Goal: Browse casually: Explore the website without a specific task or goal

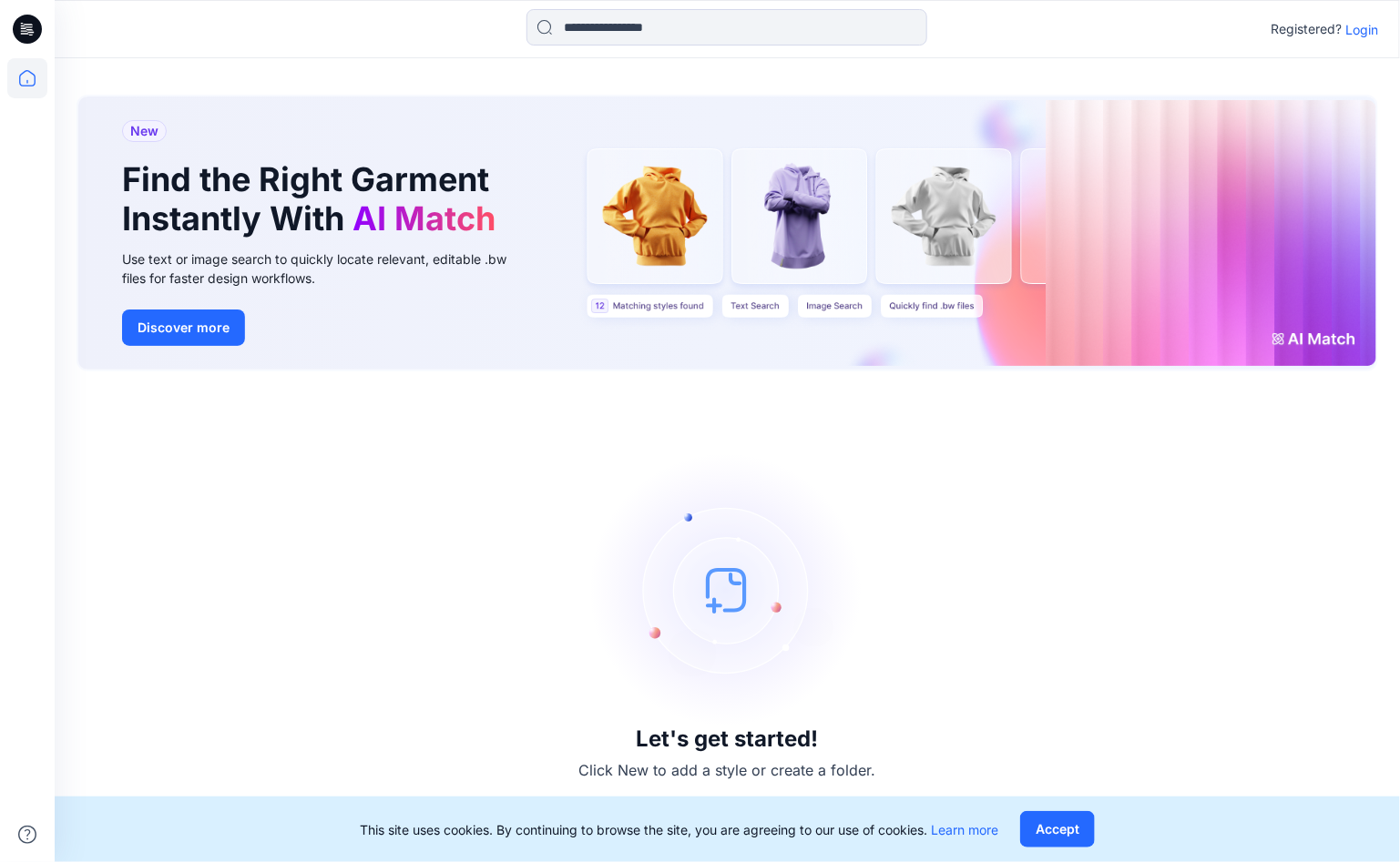
click at [1369, 31] on p "Login" at bounding box center [1362, 30] width 33 height 19
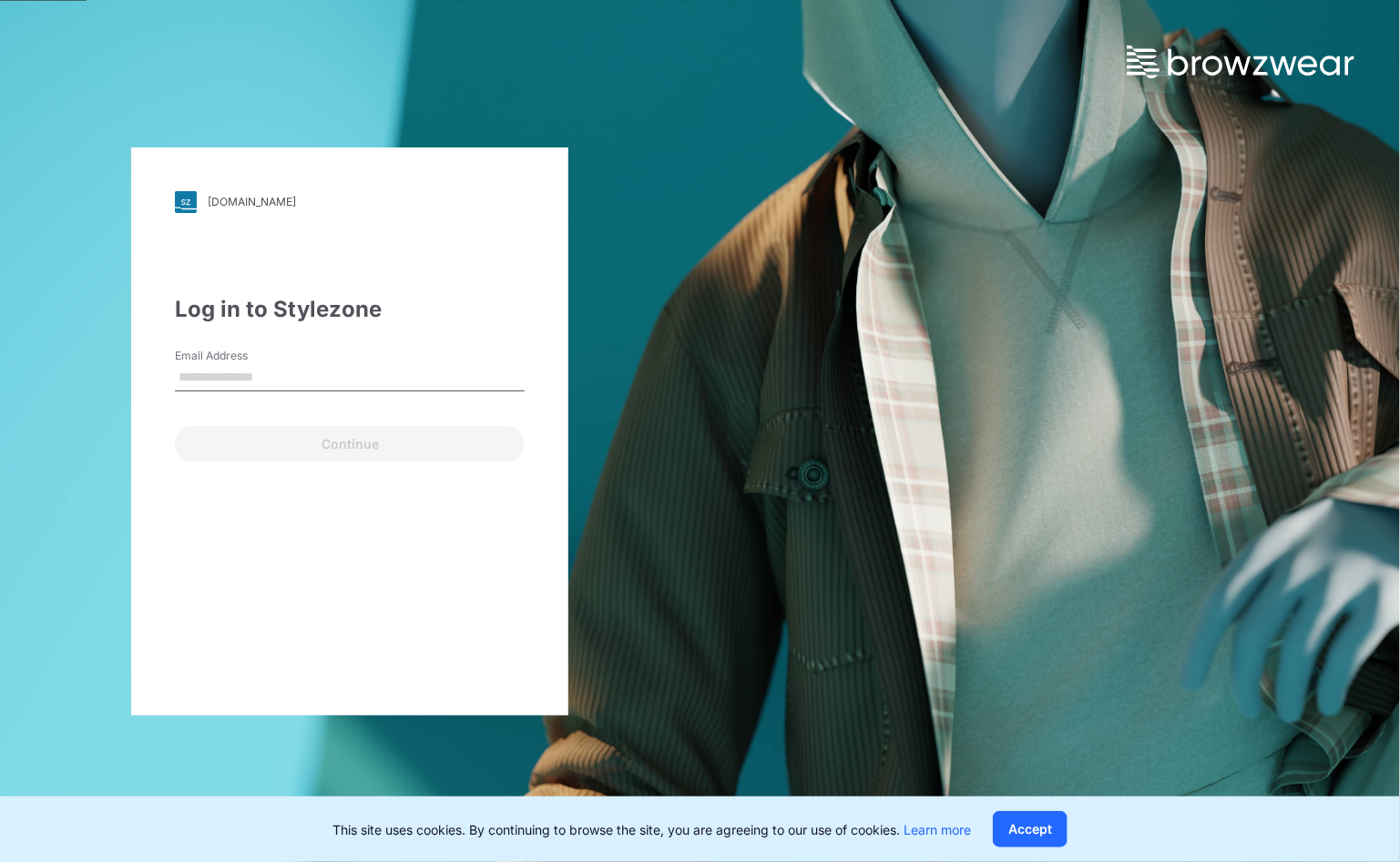
type input "**********"
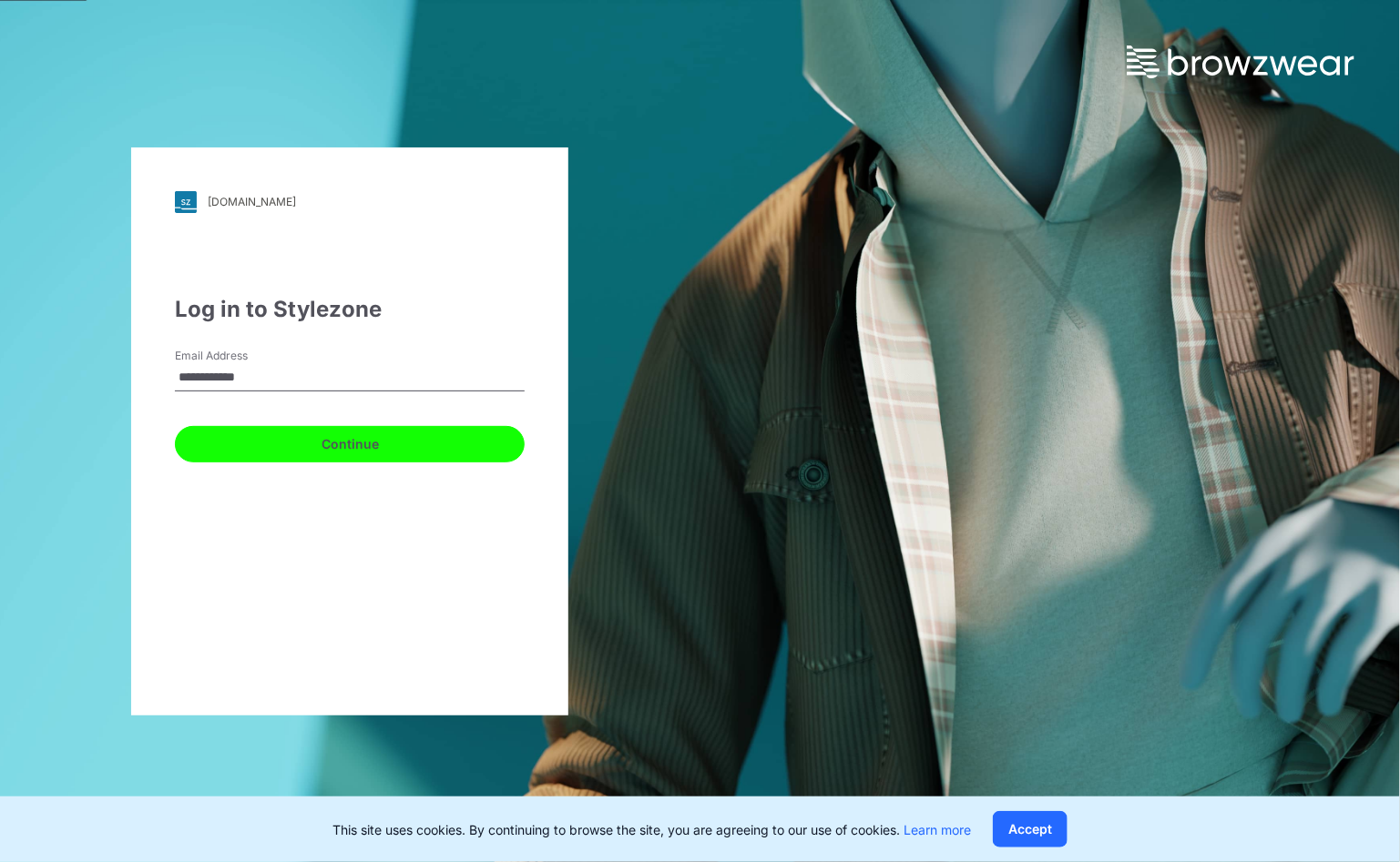
click at [408, 454] on button "Continue" at bounding box center [350, 445] width 350 height 37
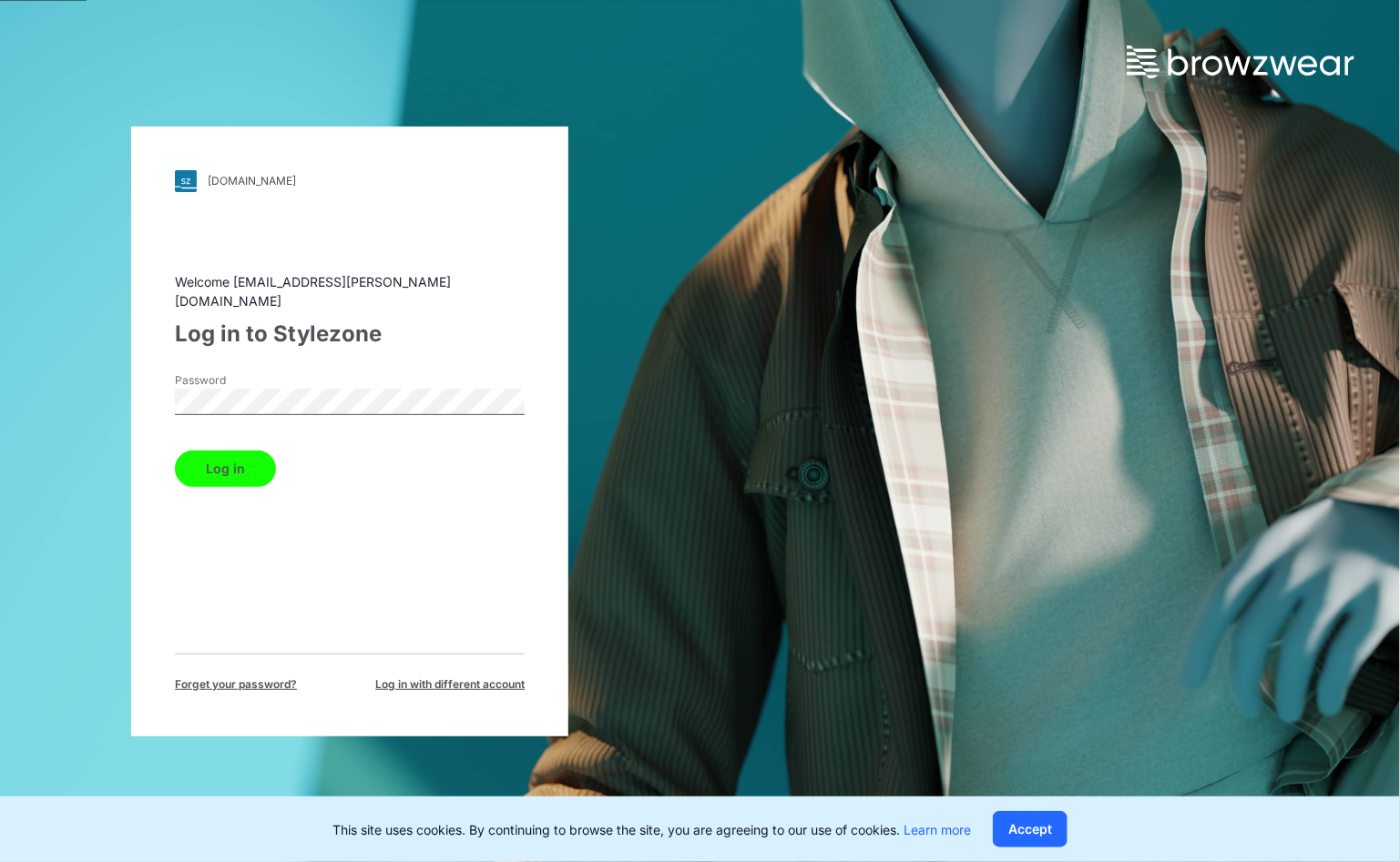
click at [207, 465] on button "Log in" at bounding box center [225, 469] width 102 height 37
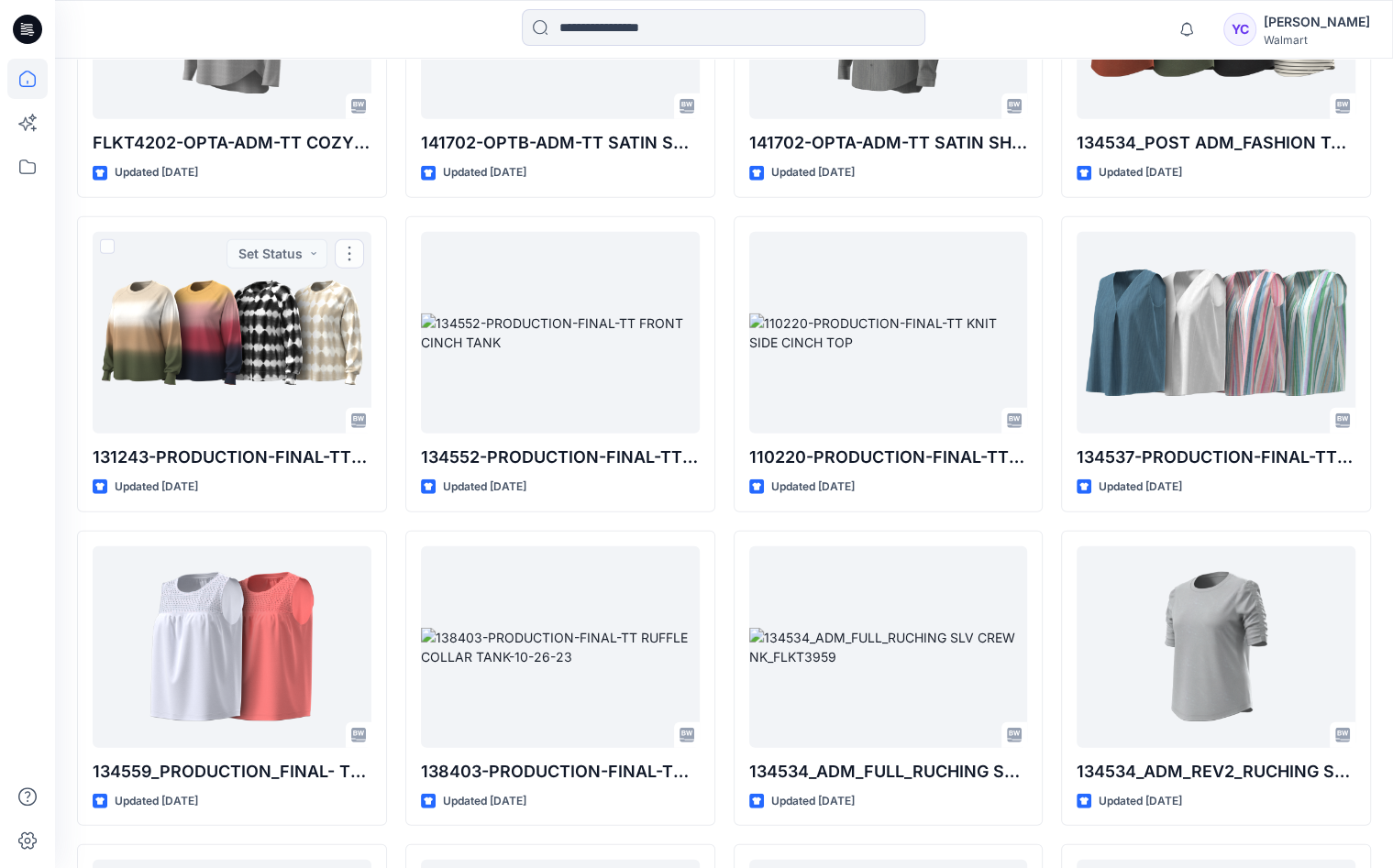
scroll to position [3957, 0]
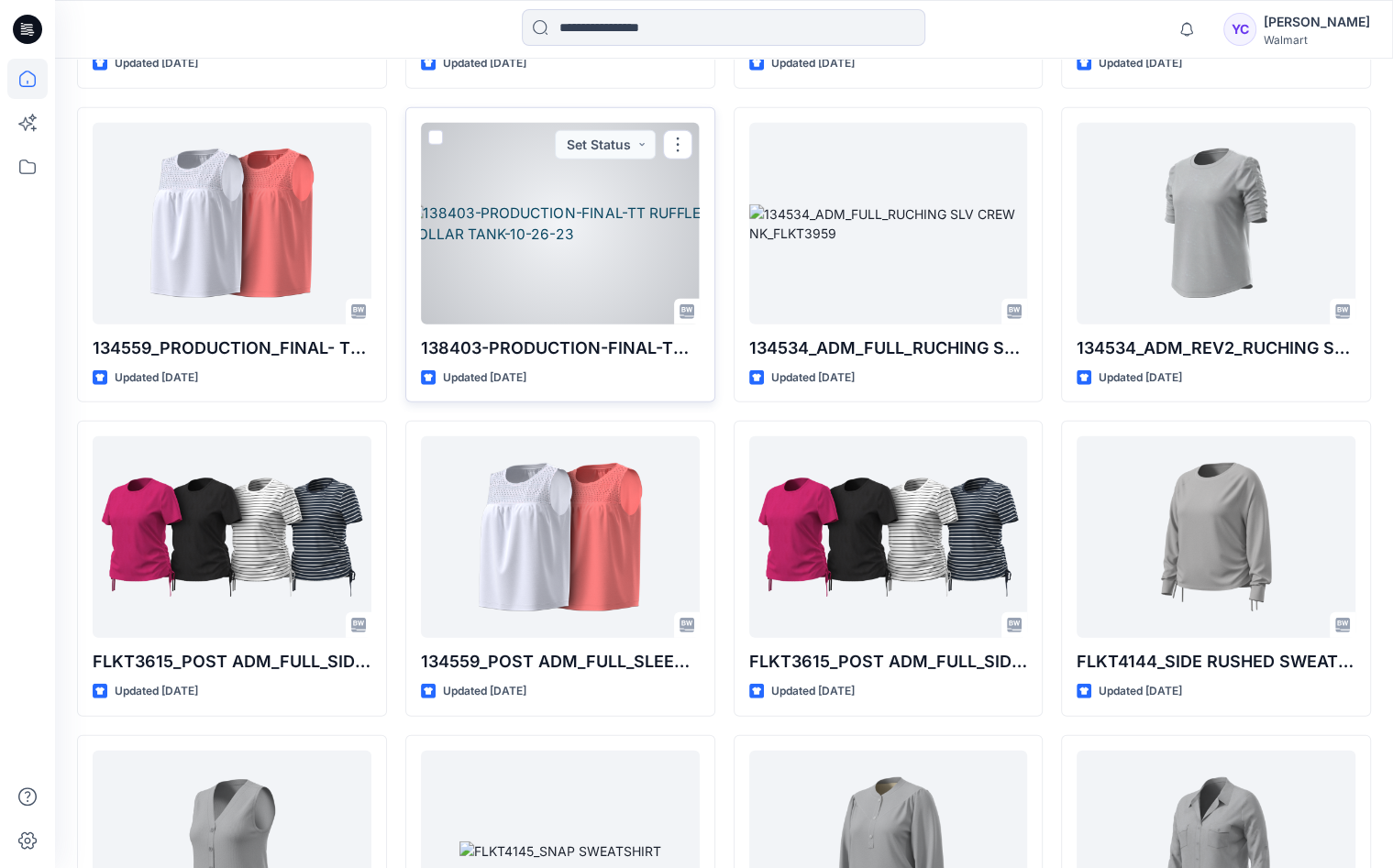
click at [558, 239] on div at bounding box center [560, 223] width 278 height 201
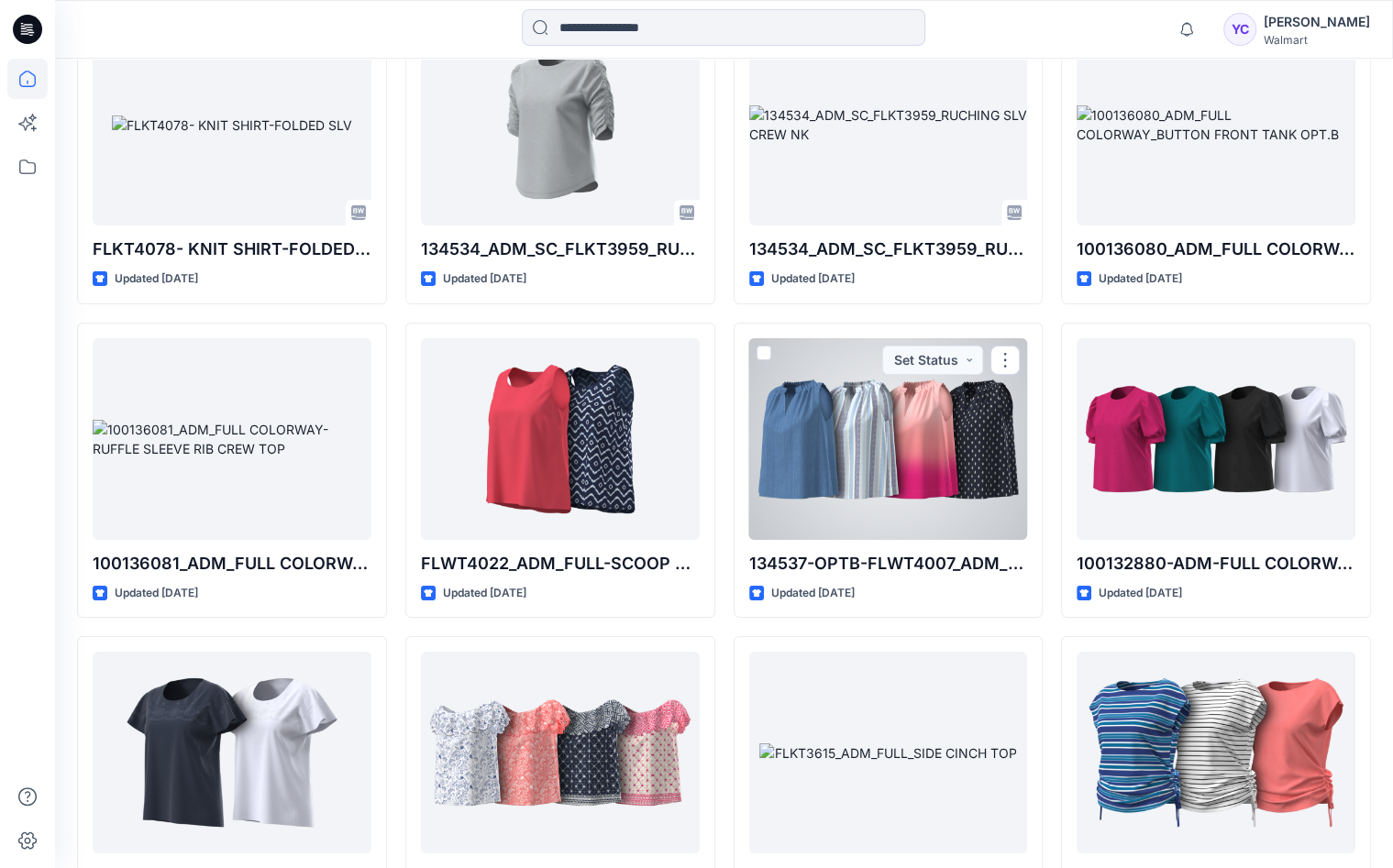
scroll to position [4995, 0]
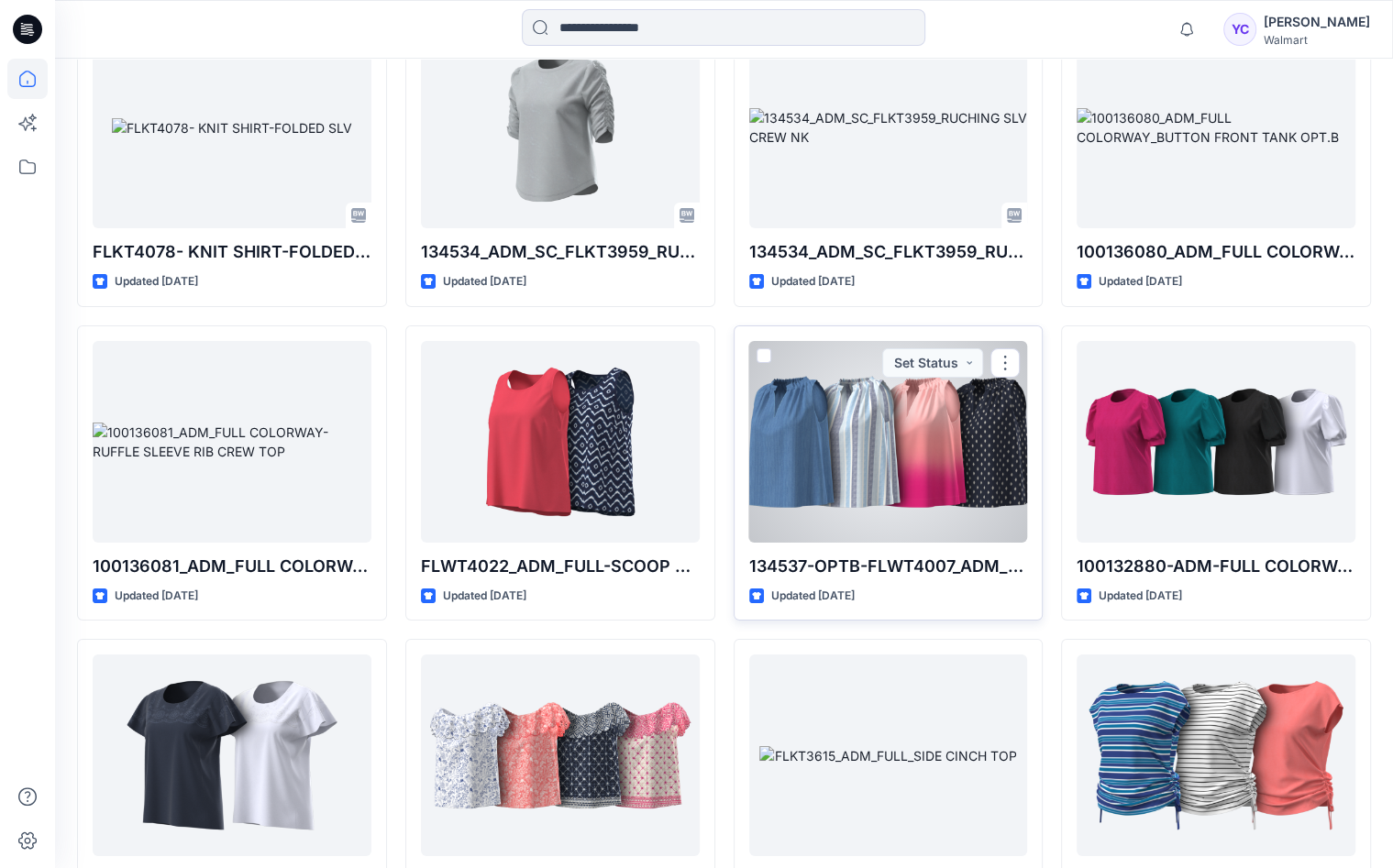
click at [836, 432] on div at bounding box center [889, 441] width 278 height 201
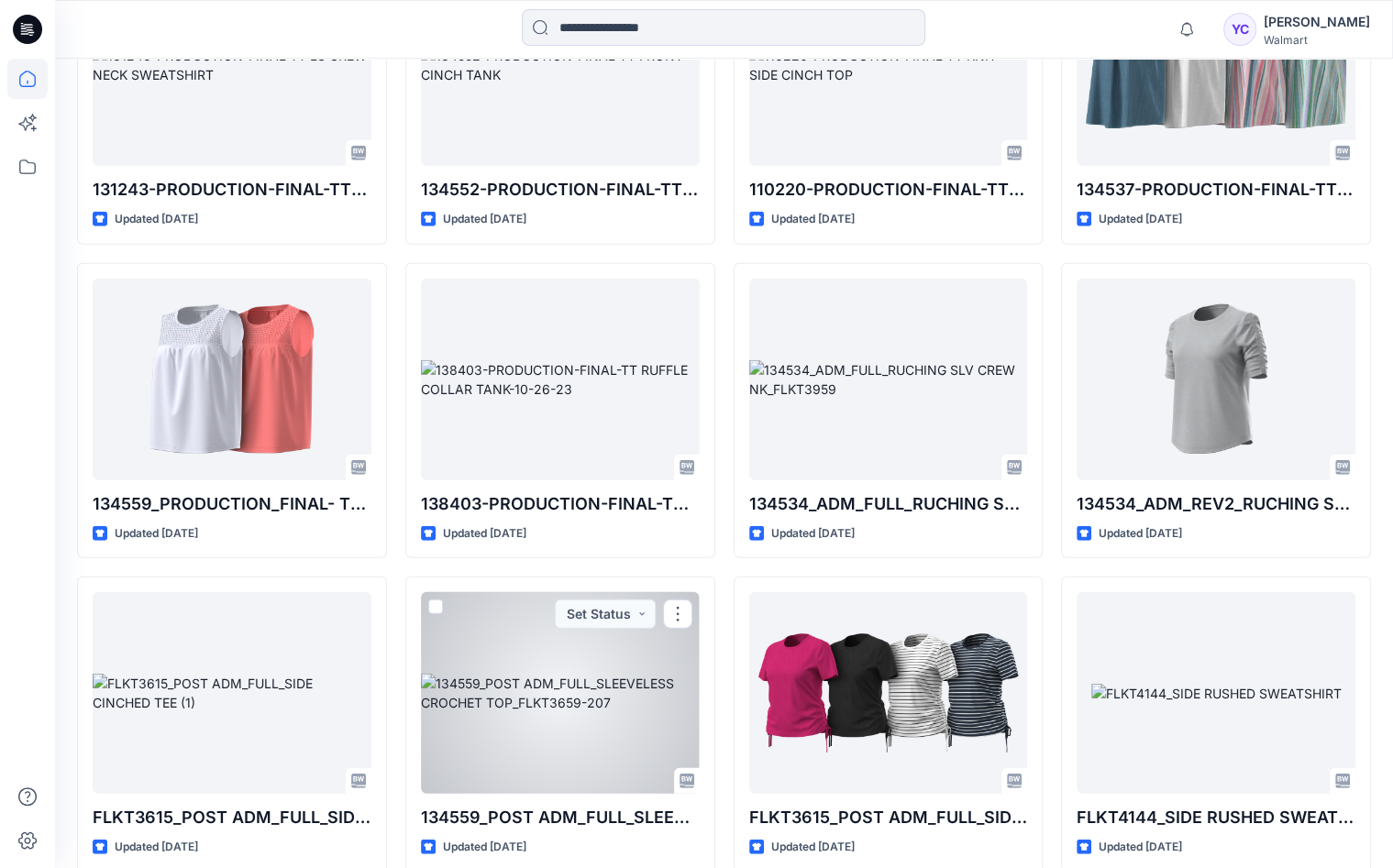
scroll to position [3382, 0]
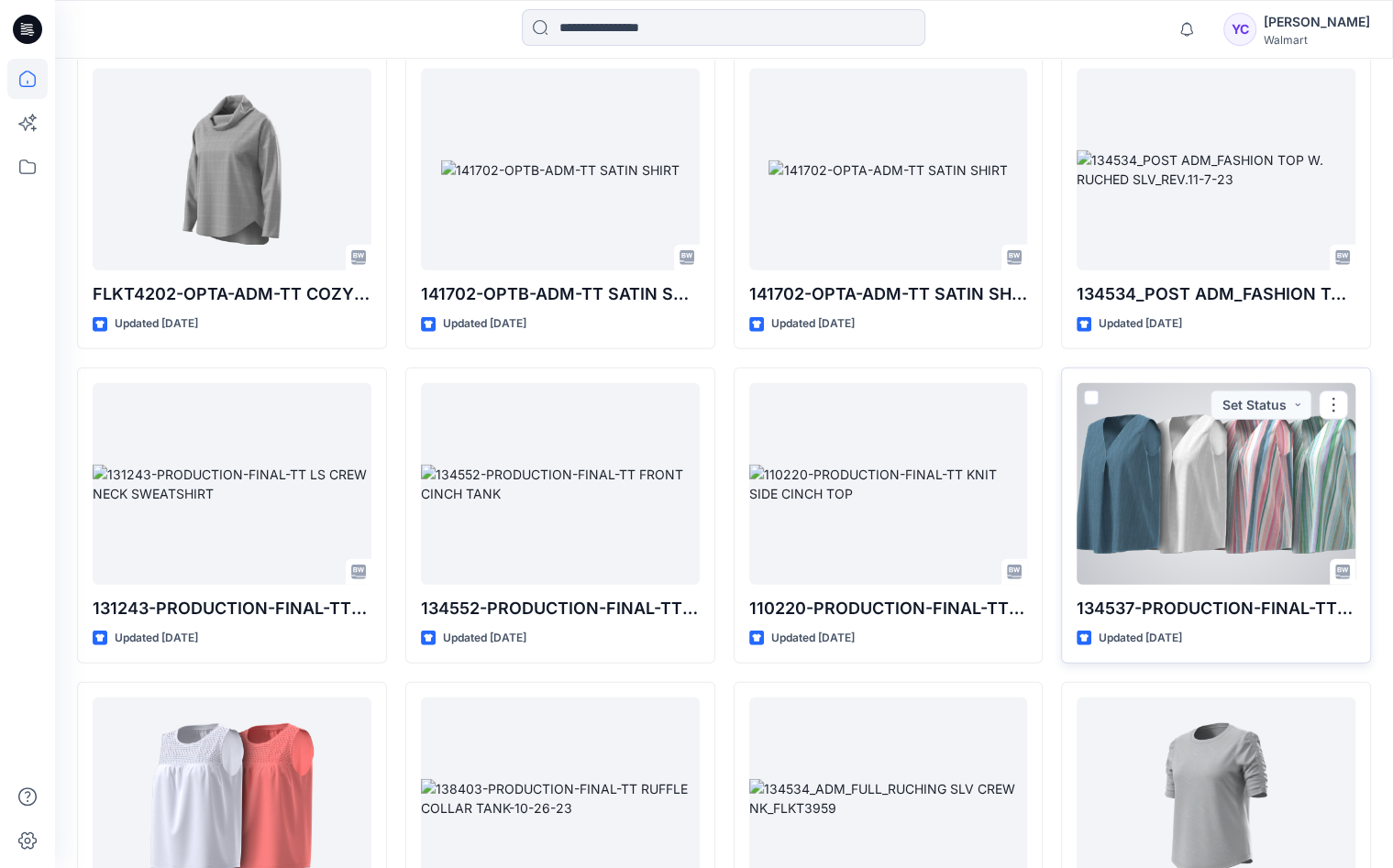
click at [1228, 464] on div at bounding box center [1216, 484] width 278 height 201
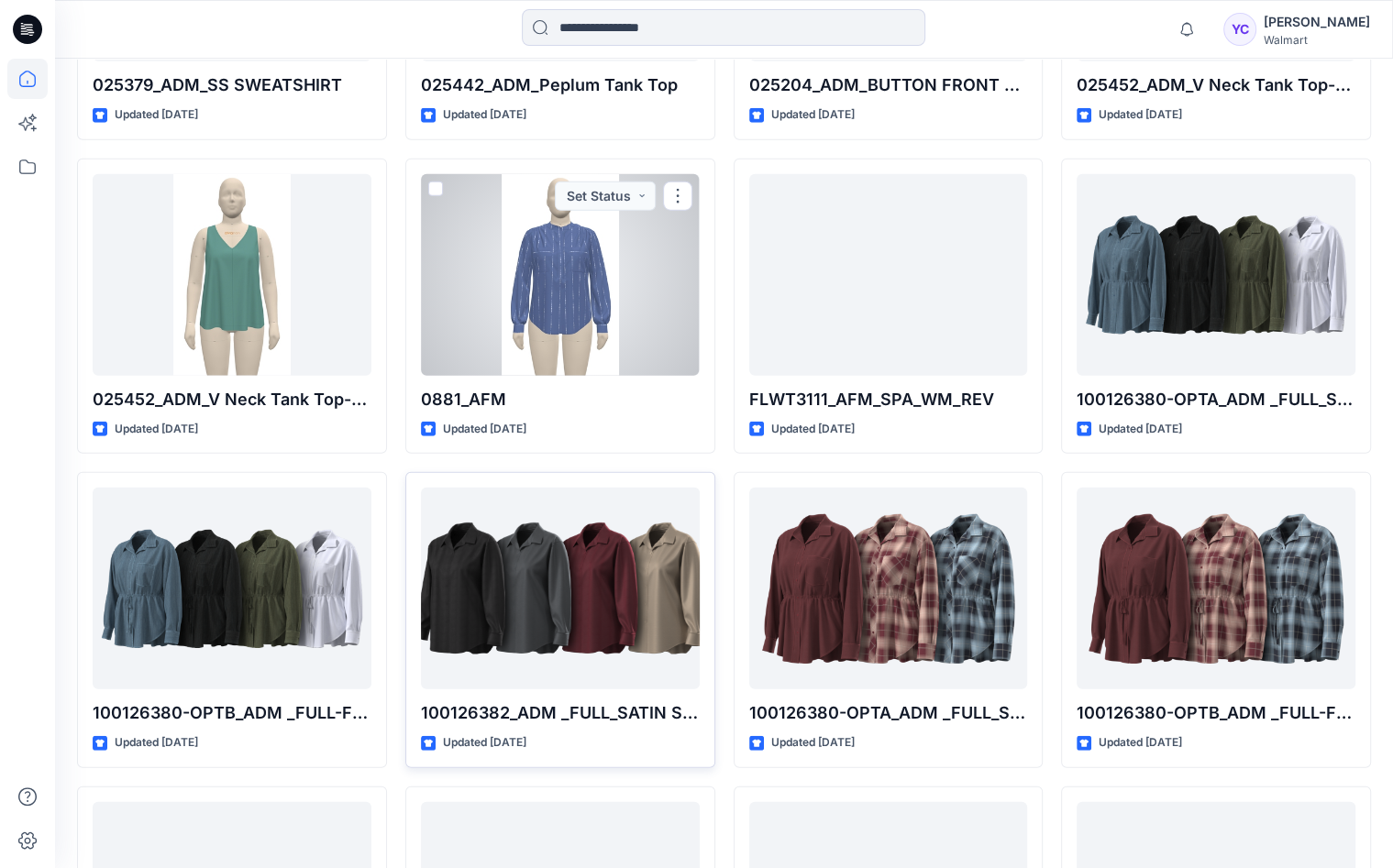
scroll to position [26077, 0]
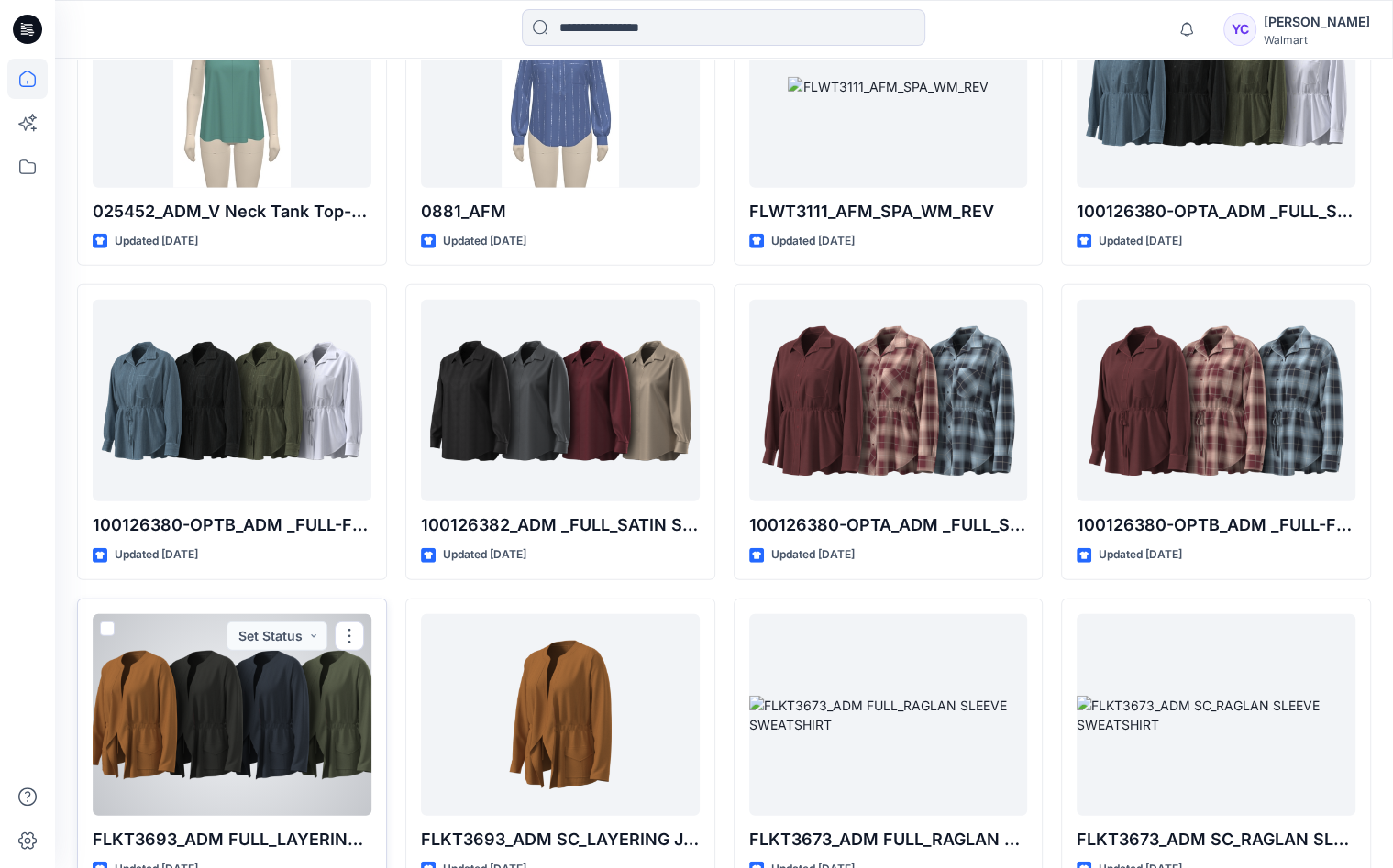
click at [357, 691] on div at bounding box center [232, 714] width 278 height 201
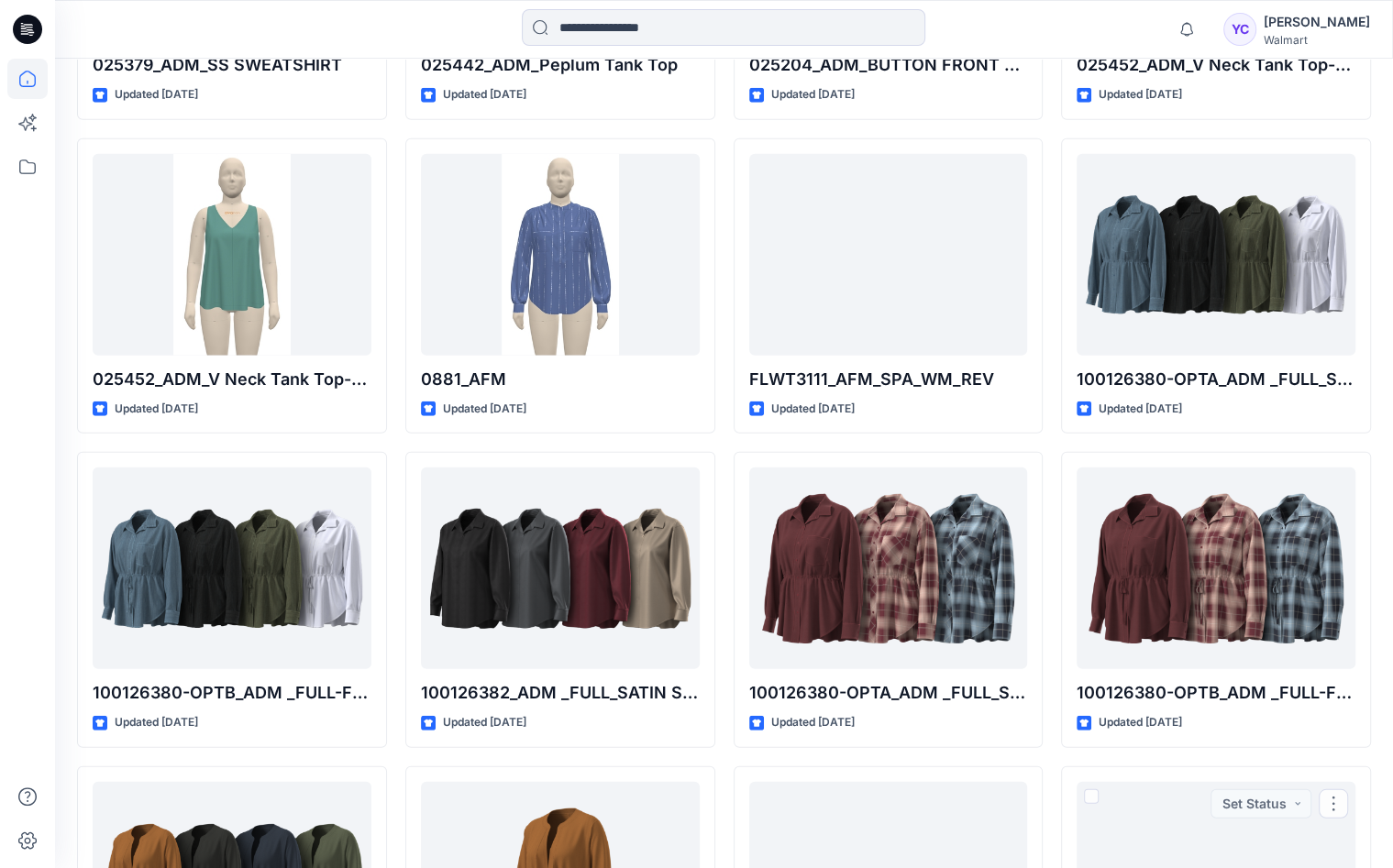
scroll to position [25905, 0]
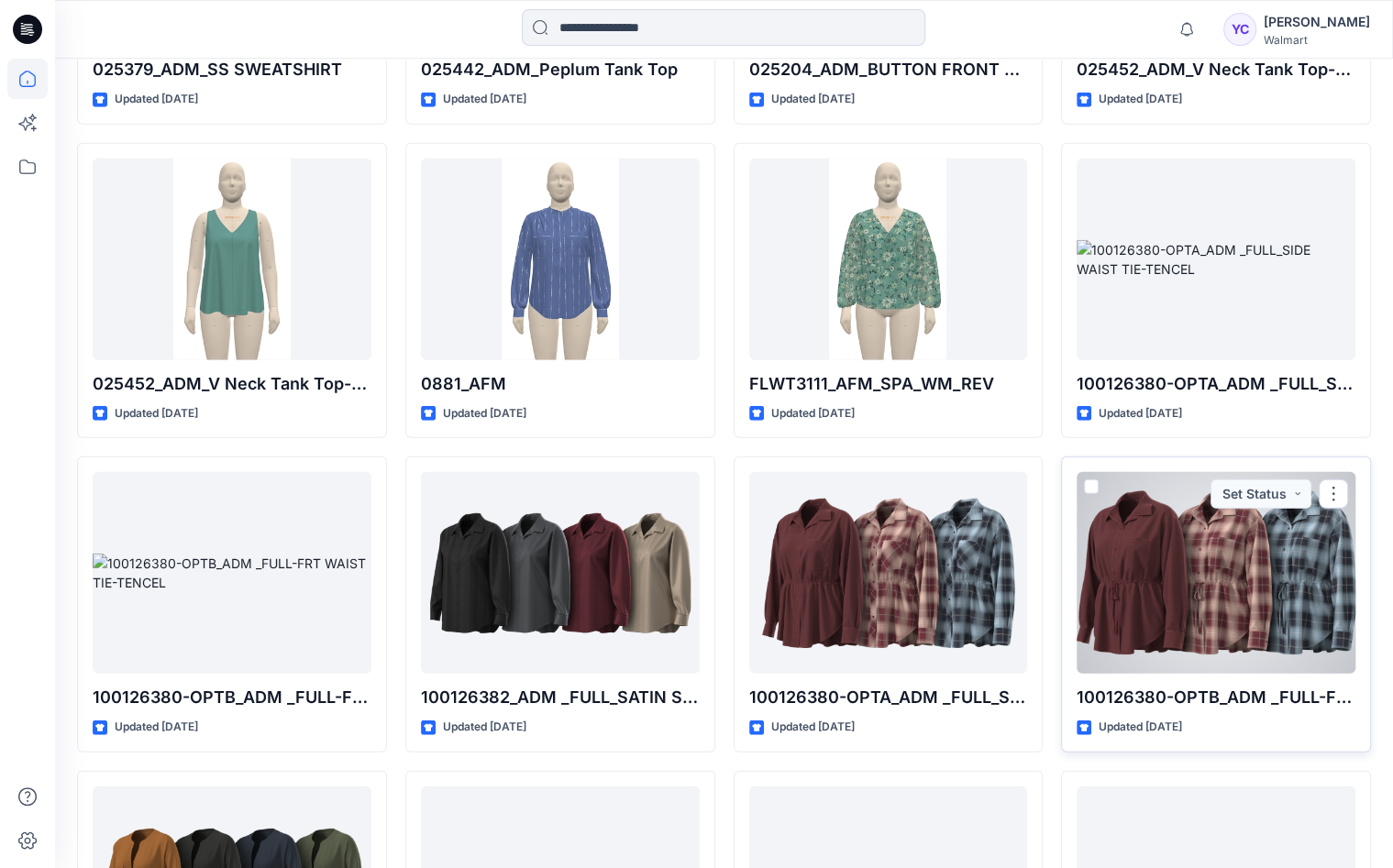
click at [1216, 518] on div at bounding box center [1216, 572] width 278 height 201
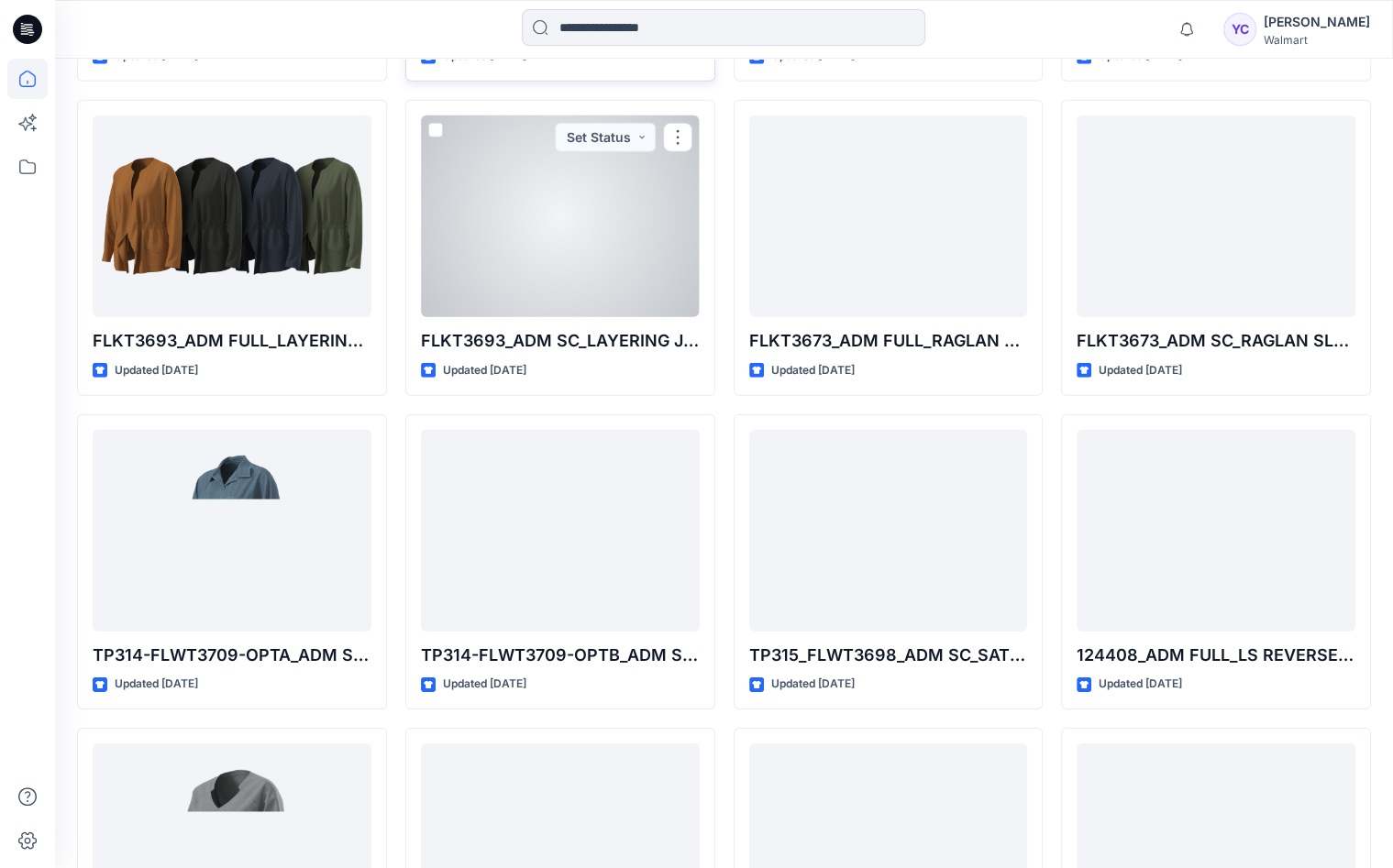
scroll to position [27035, 0]
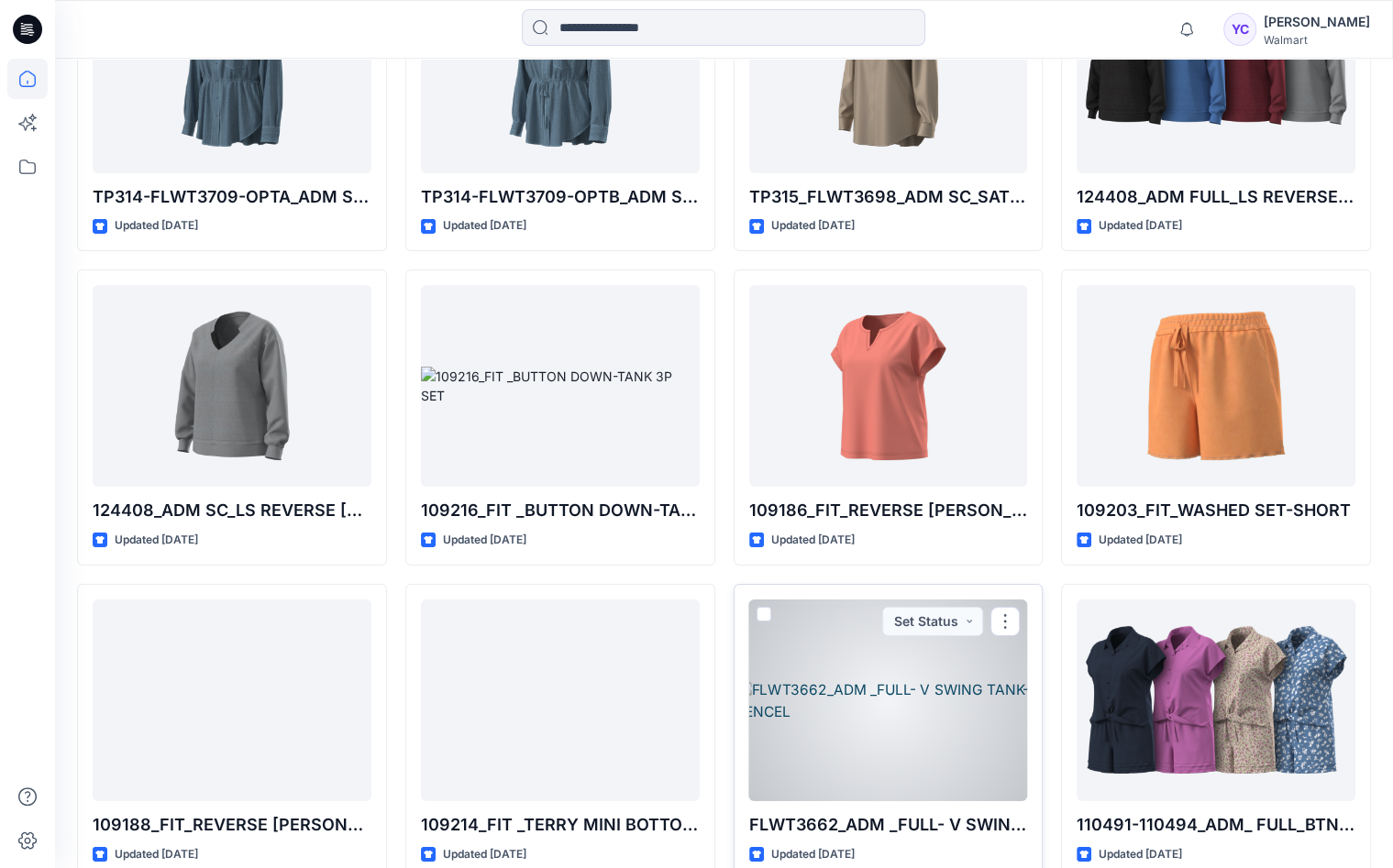
click at [982, 633] on div at bounding box center [889, 700] width 278 height 201
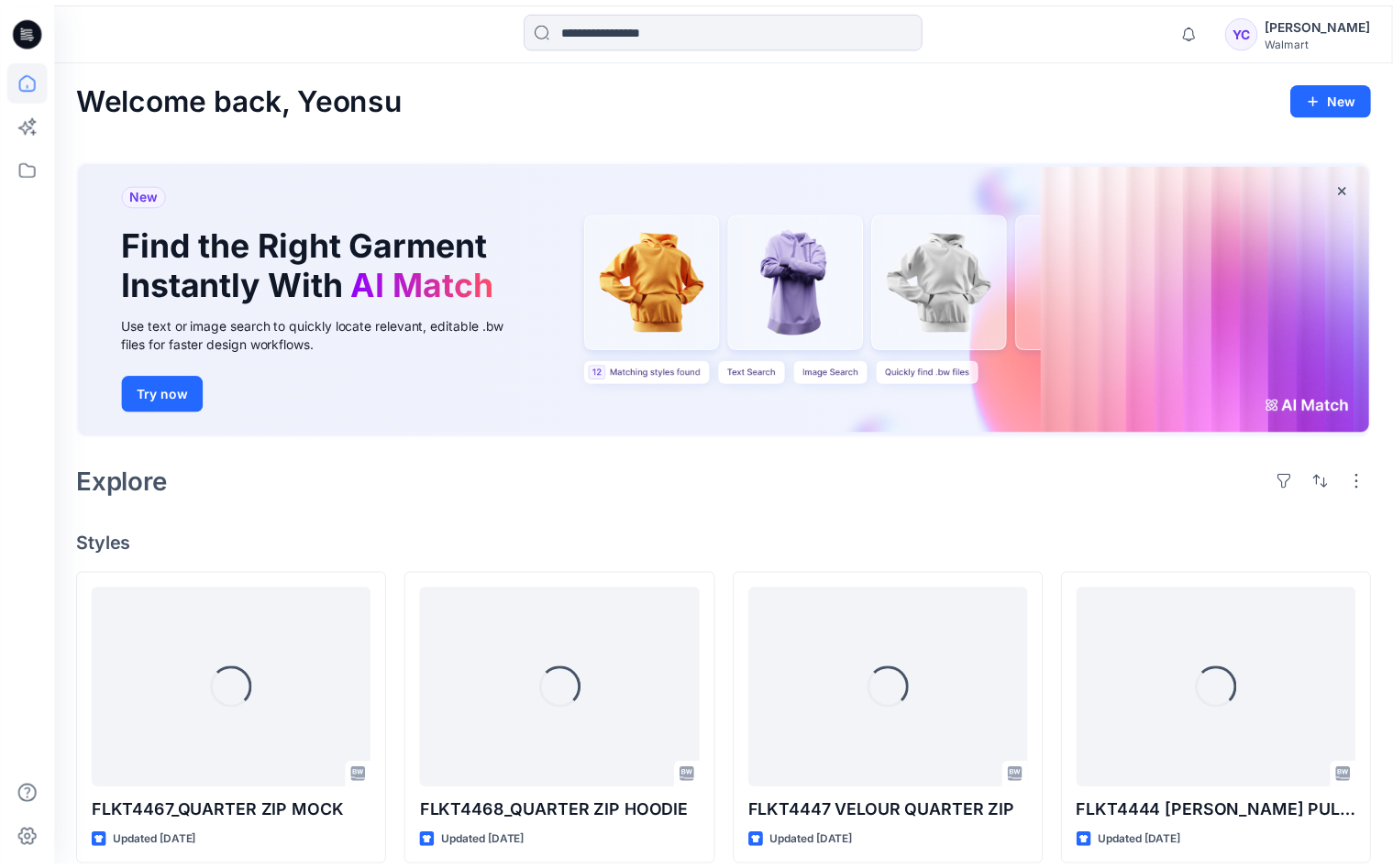
scroll to position [27035, 0]
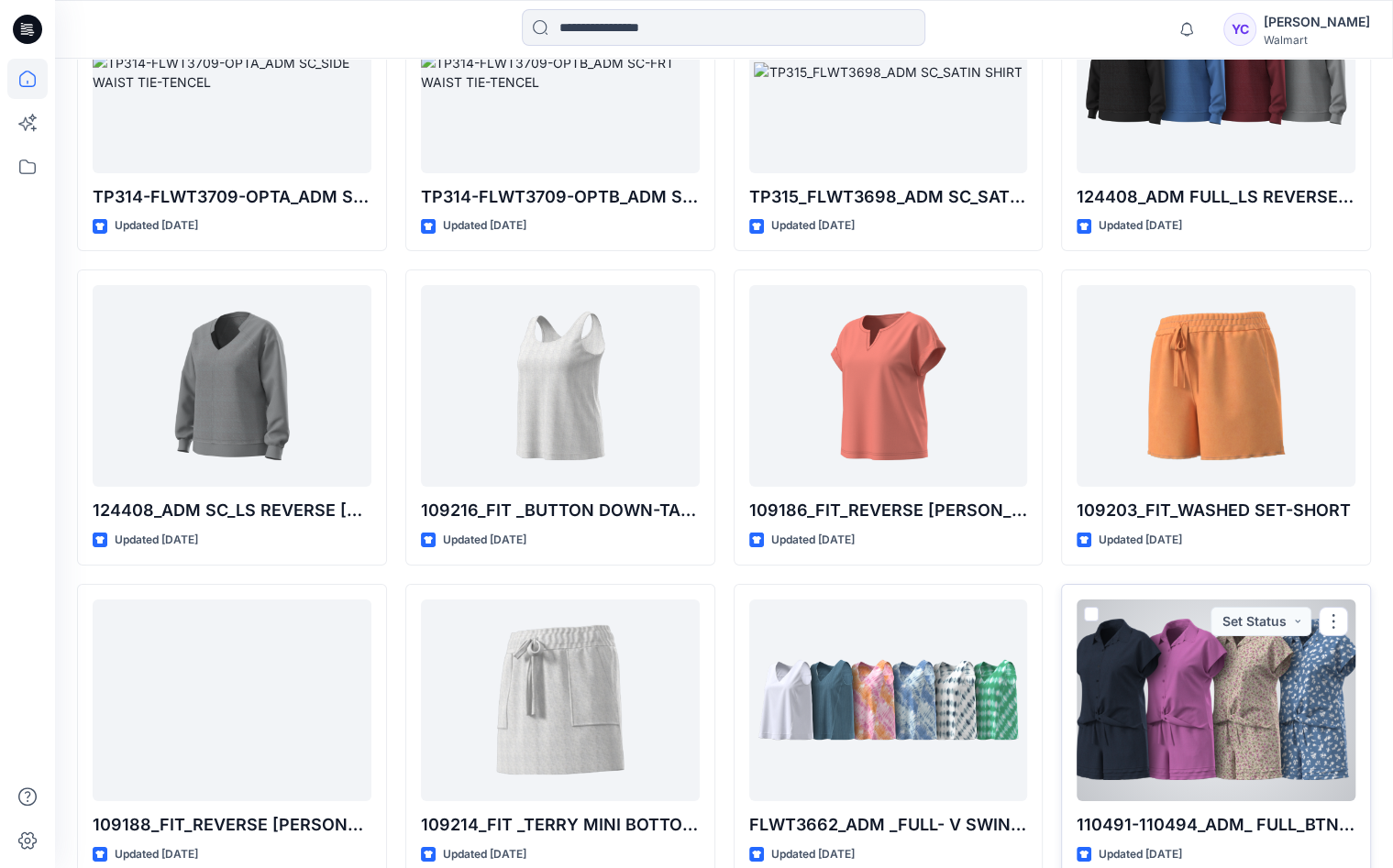
click at [1241, 599] on div at bounding box center [1216, 700] width 278 height 201
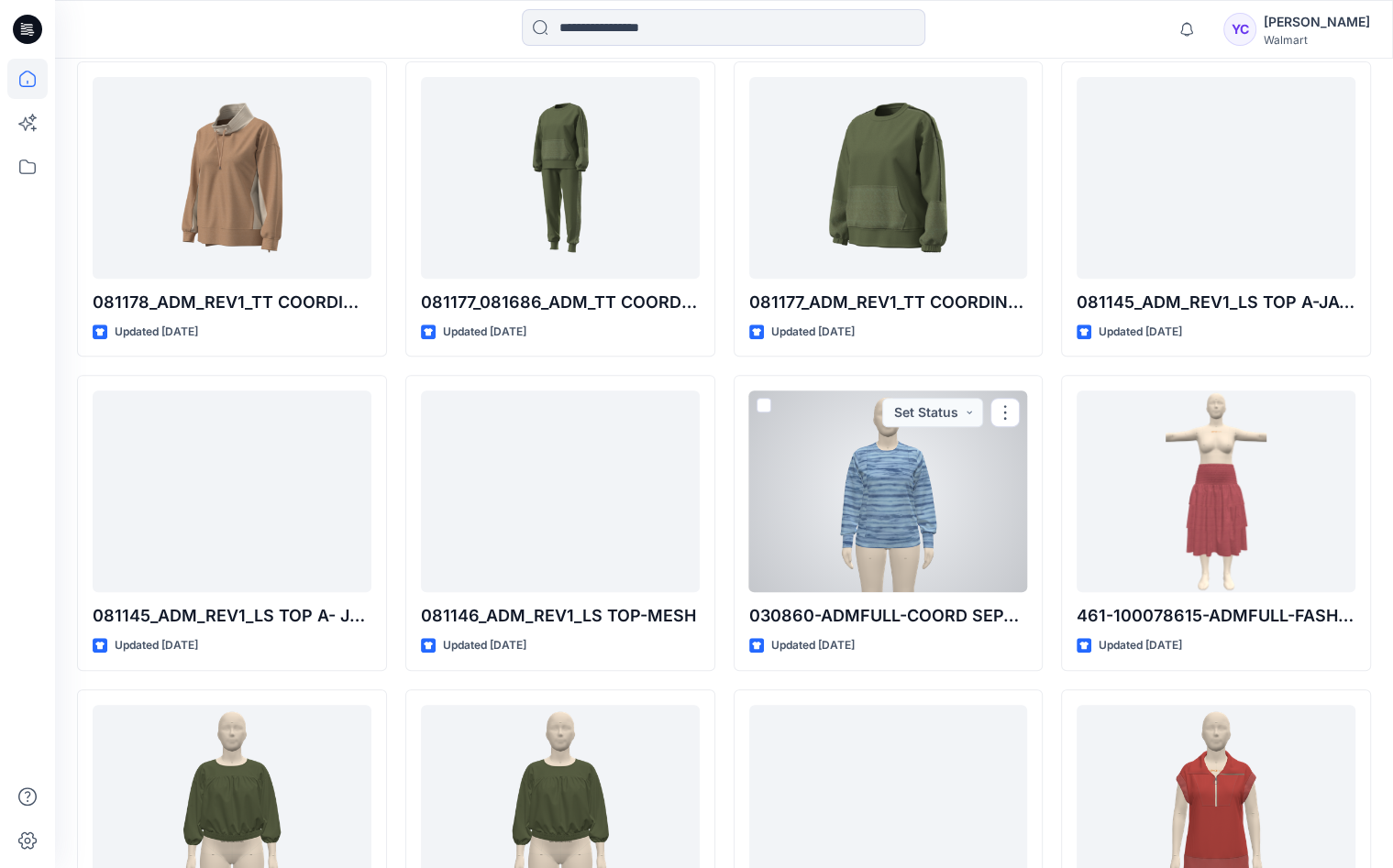
scroll to position [17189, 0]
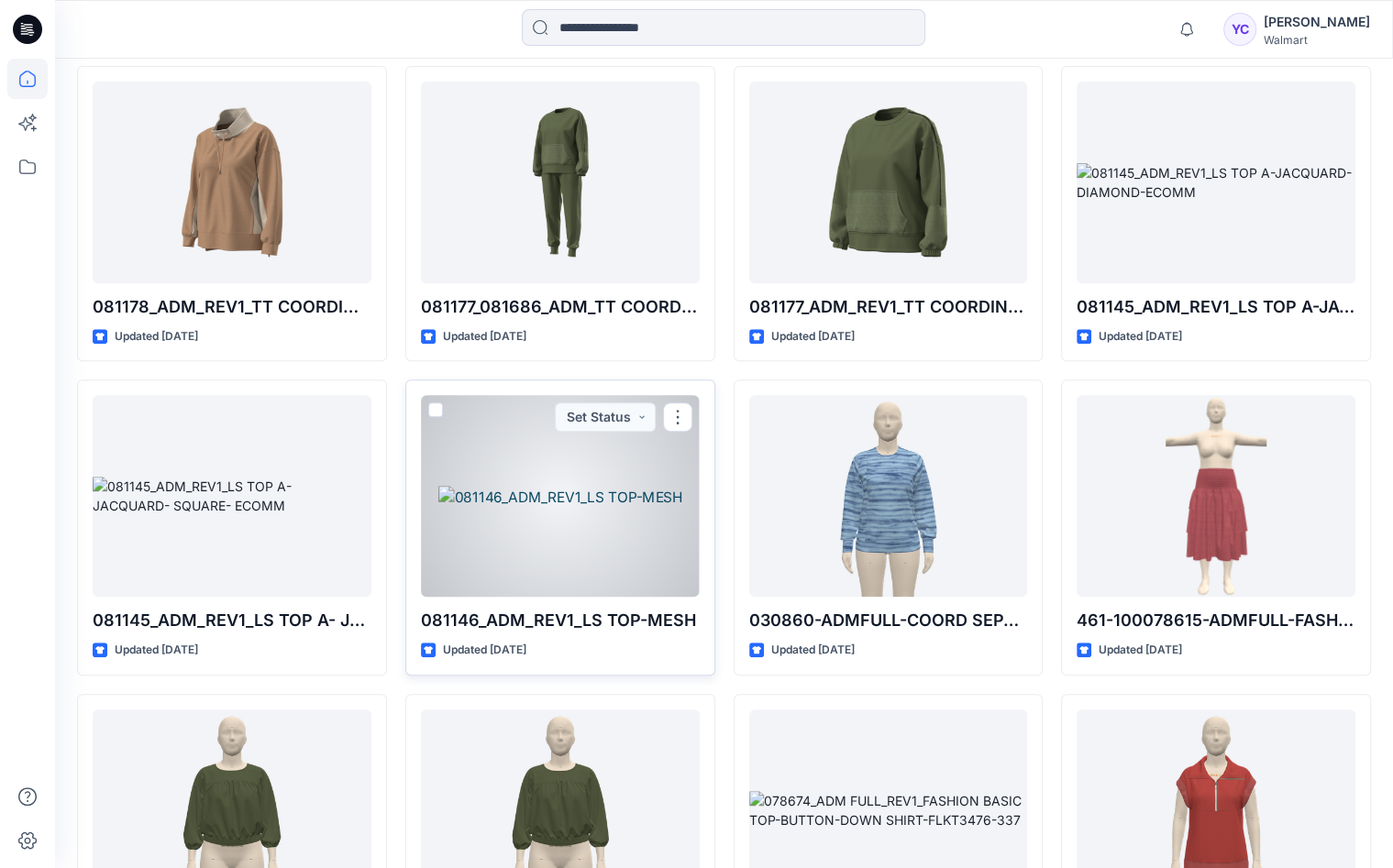
click at [603, 421] on div at bounding box center [560, 495] width 278 height 201
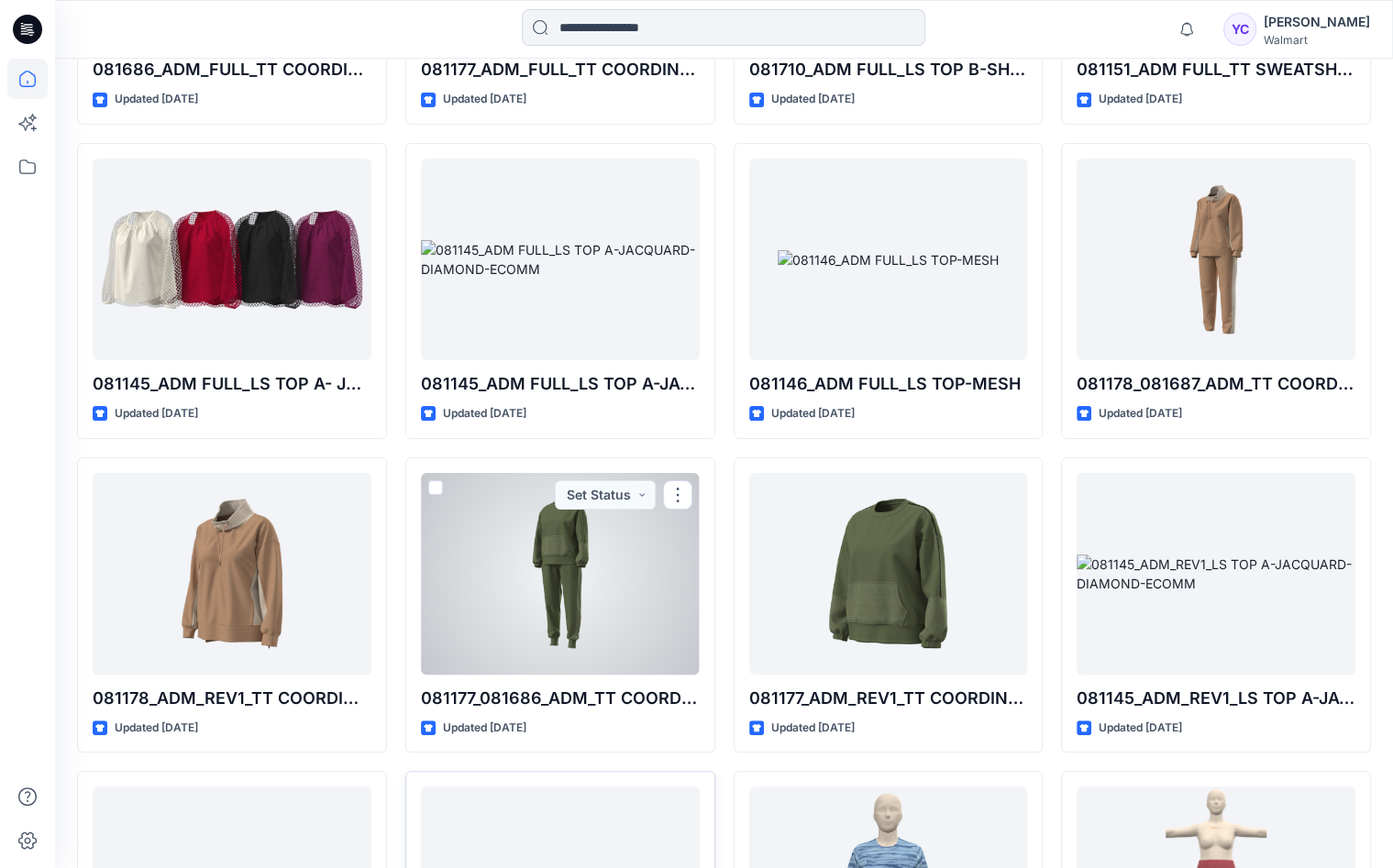
scroll to position [16794, 0]
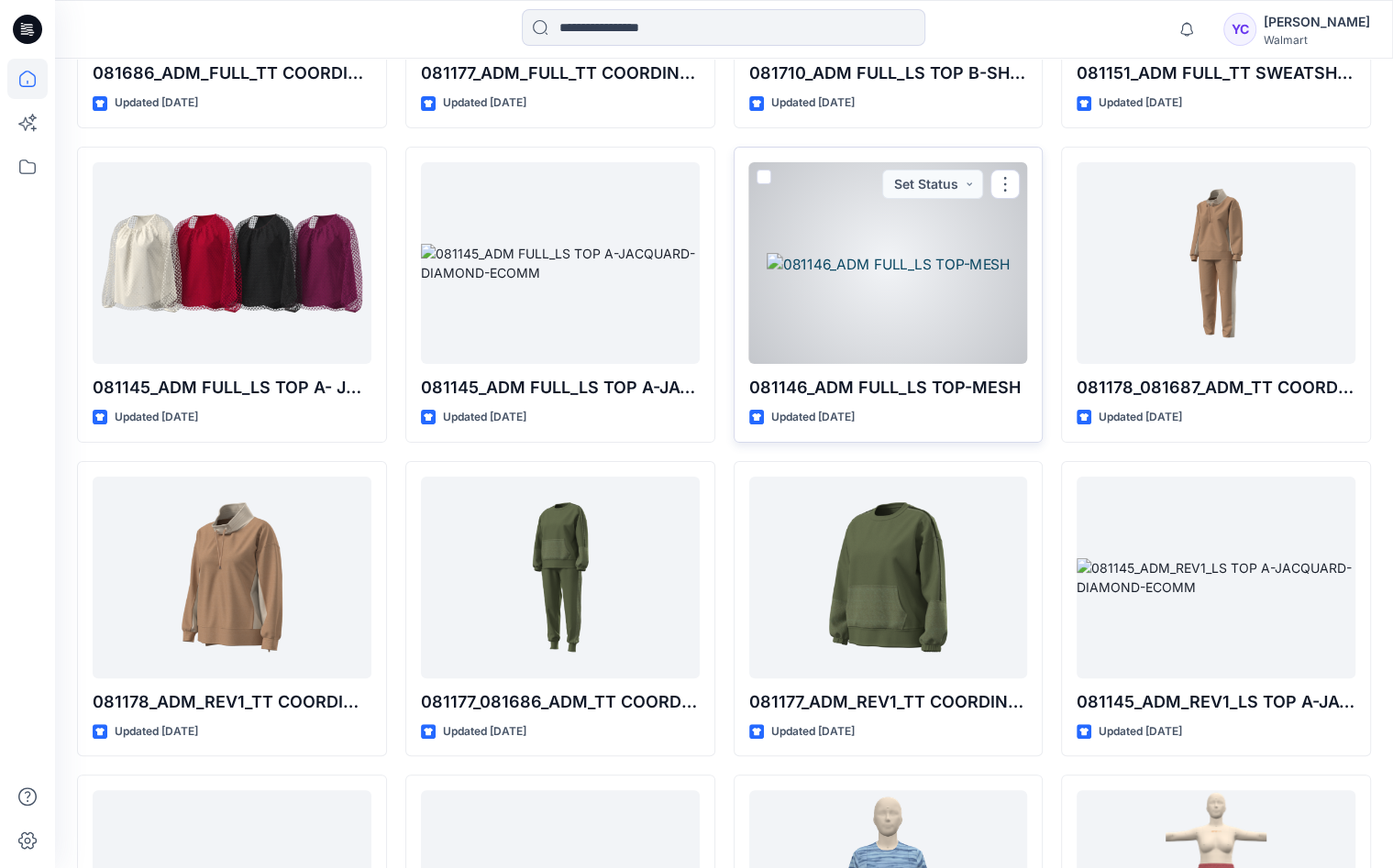
click at [869, 182] on div at bounding box center [889, 263] width 278 height 201
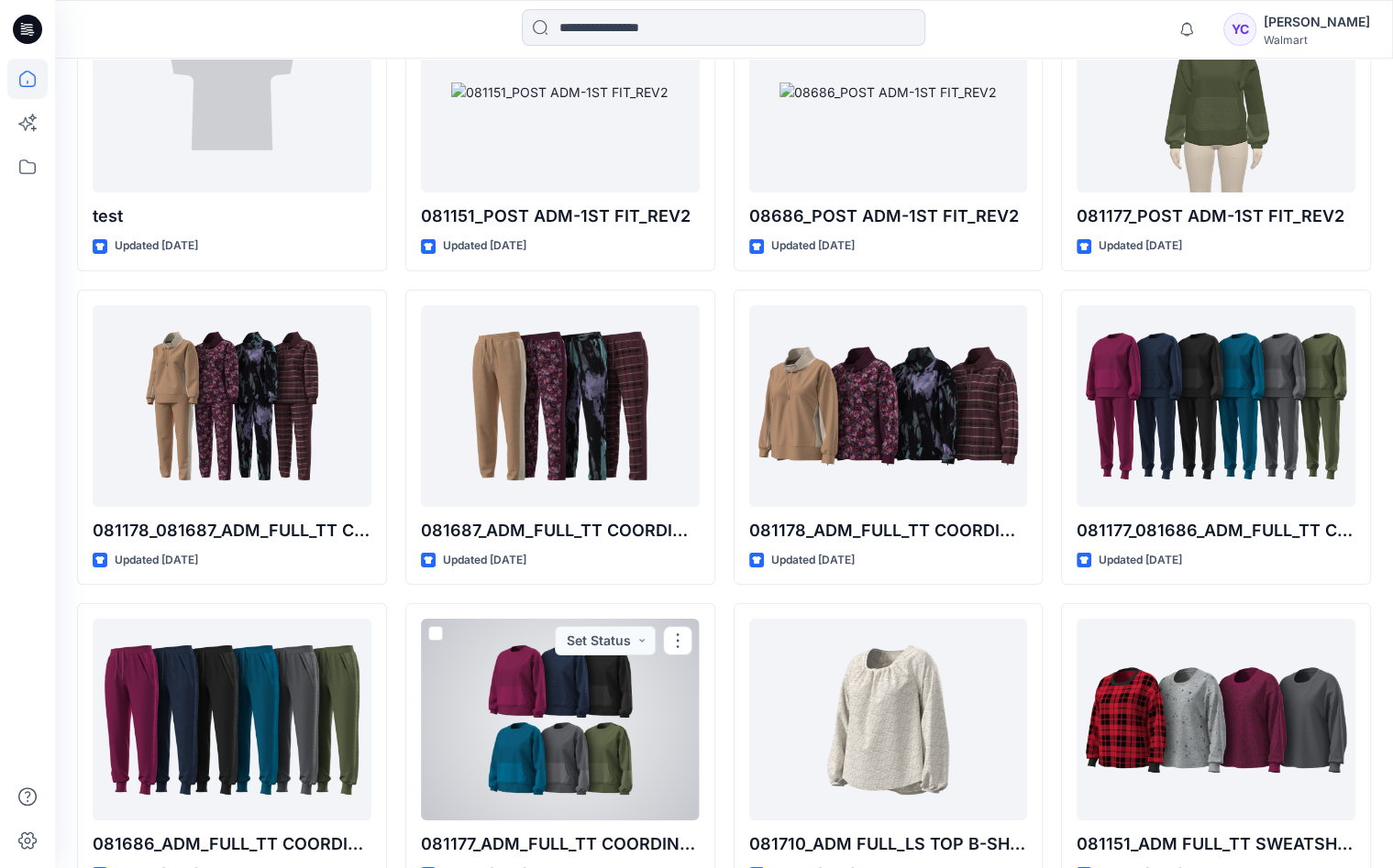
scroll to position [16016, 0]
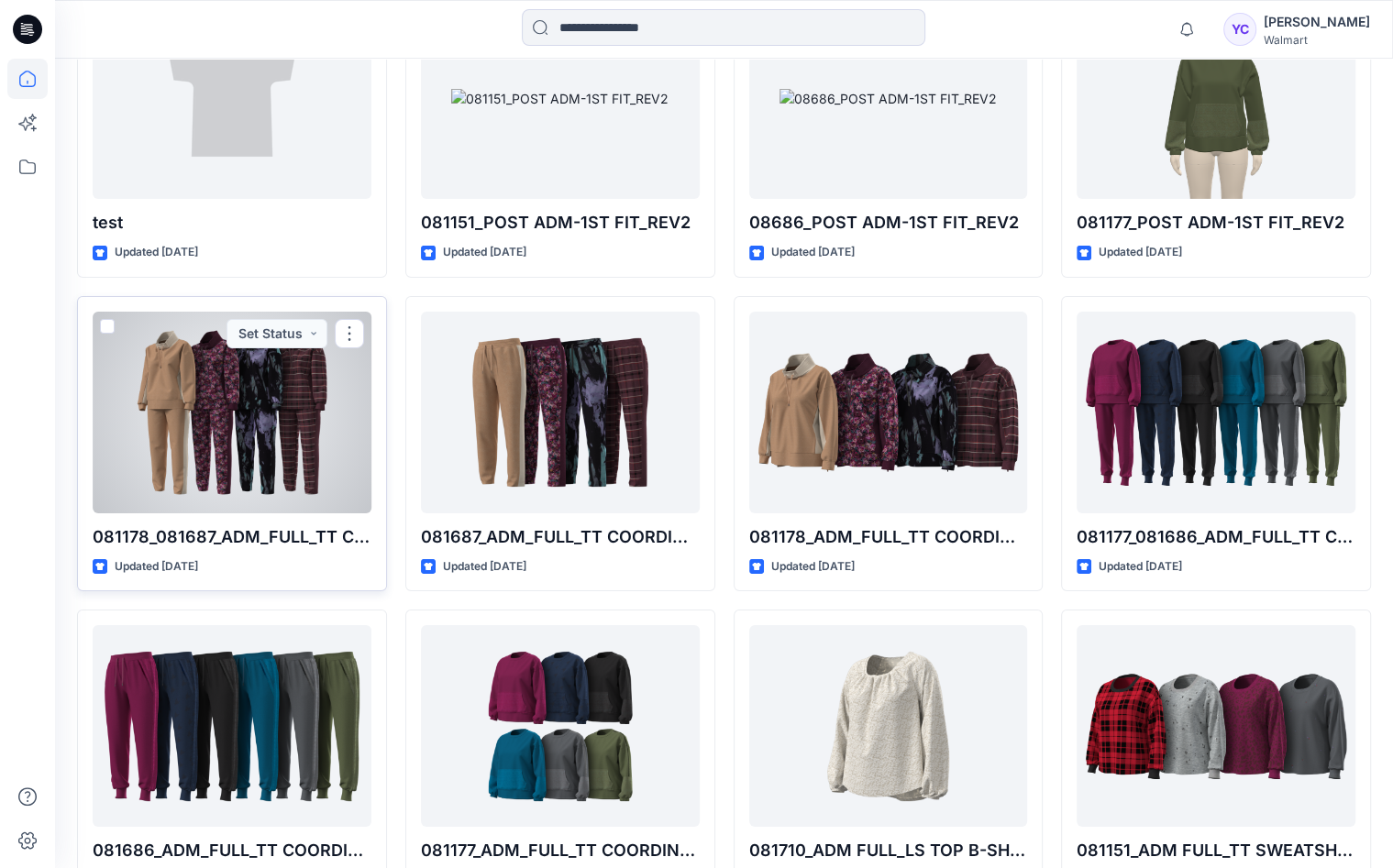
click at [284, 370] on div at bounding box center [232, 412] width 278 height 201
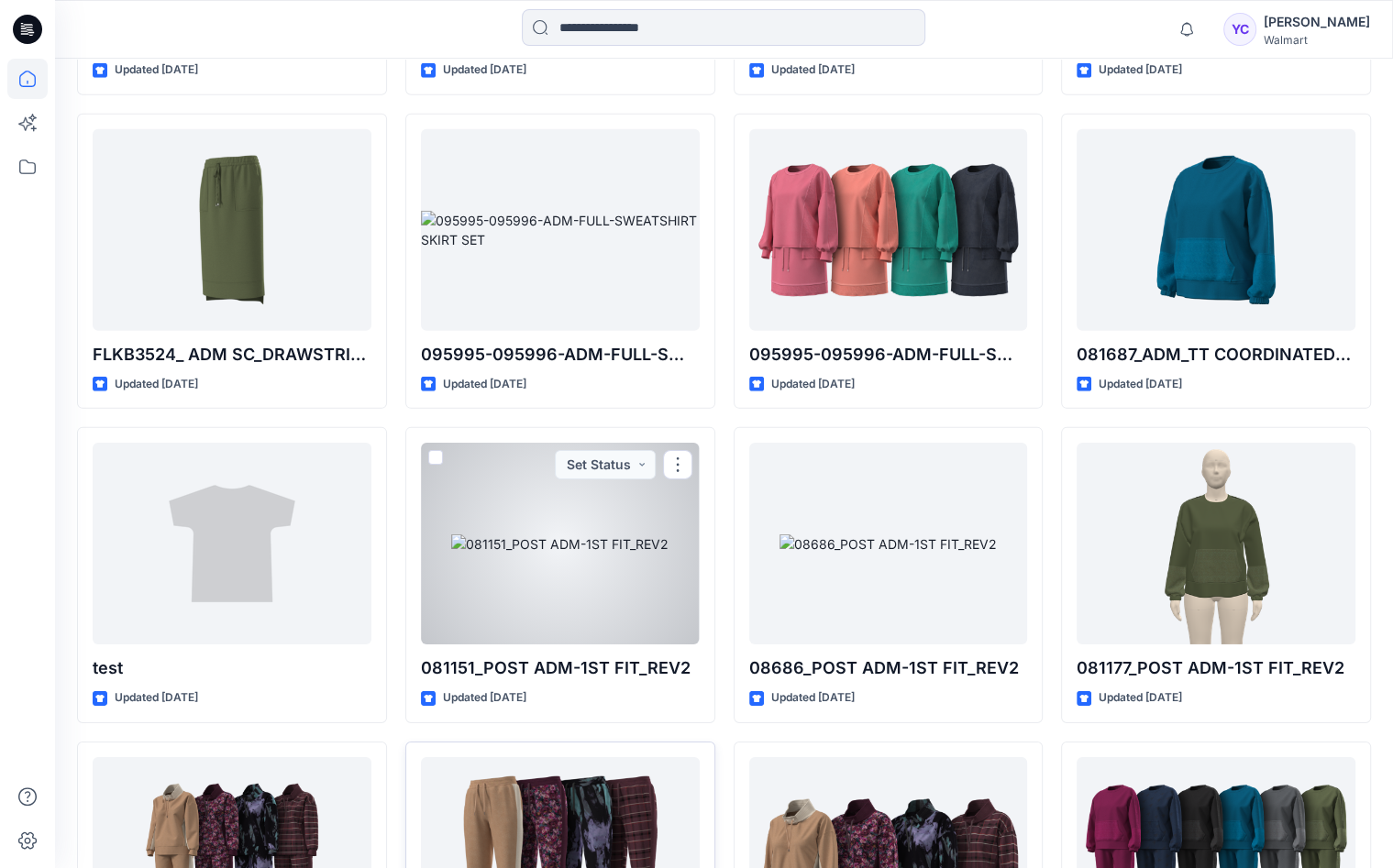
scroll to position [15566, 0]
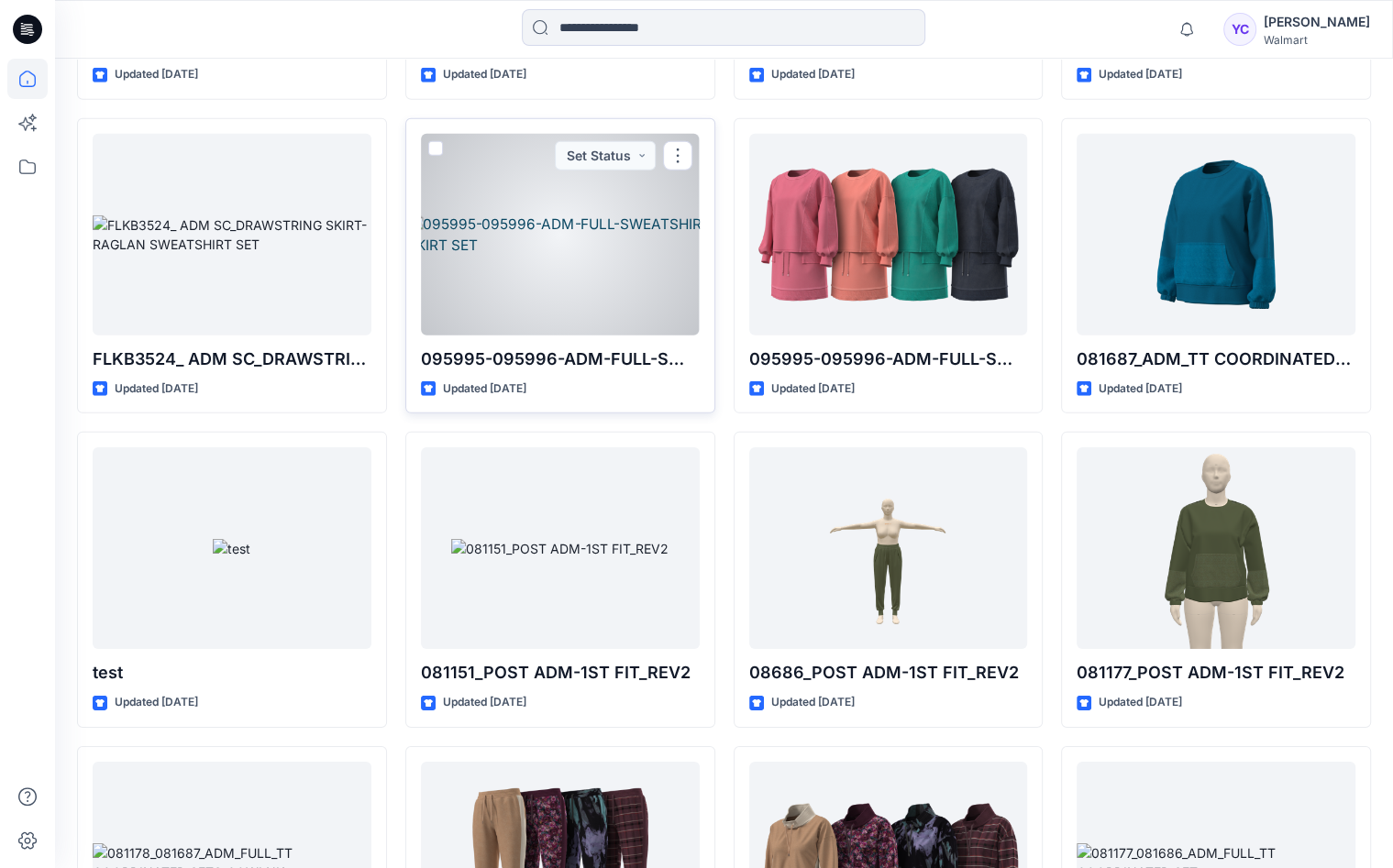
click at [575, 212] on div at bounding box center [560, 235] width 278 height 201
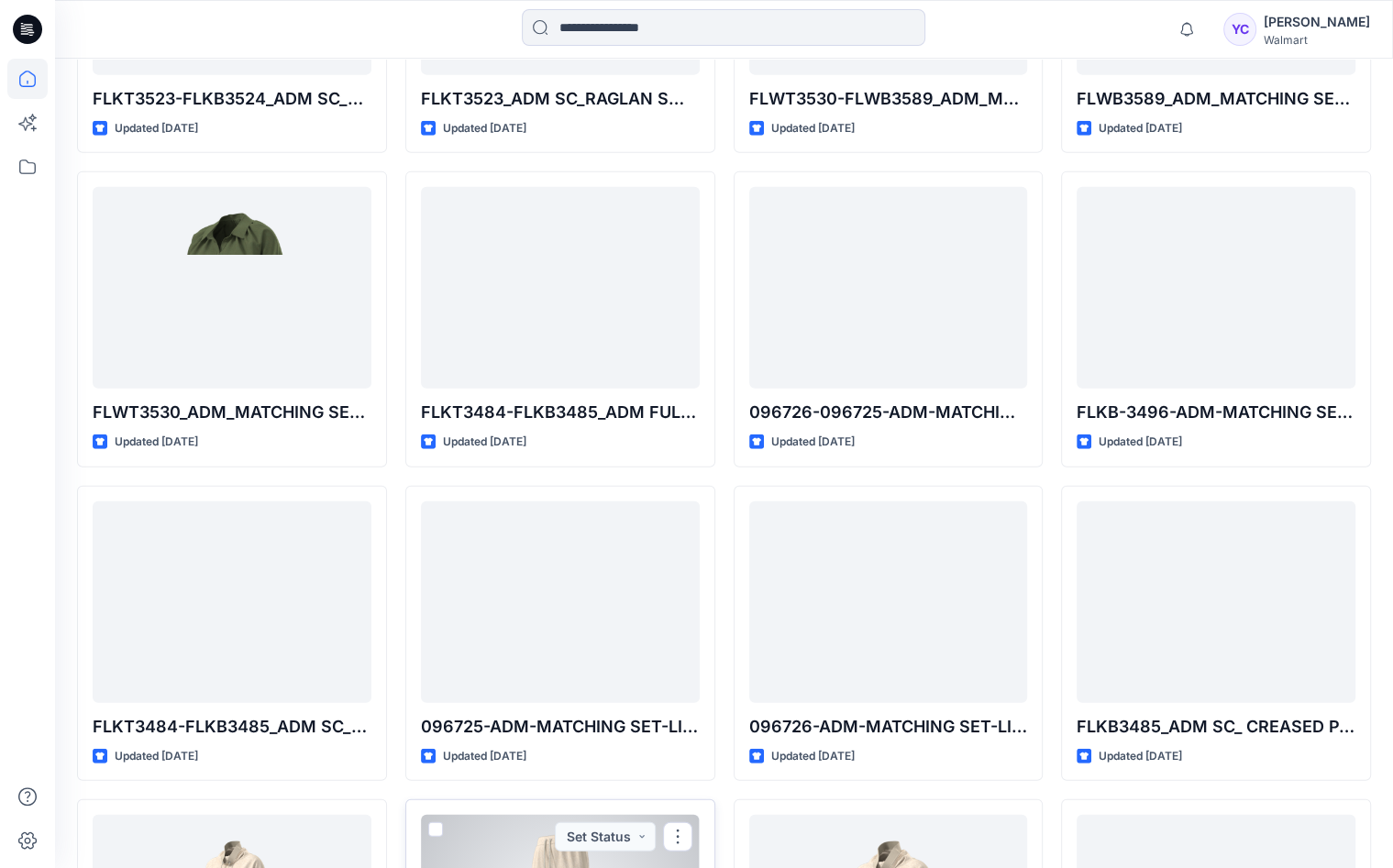
scroll to position [14557, 0]
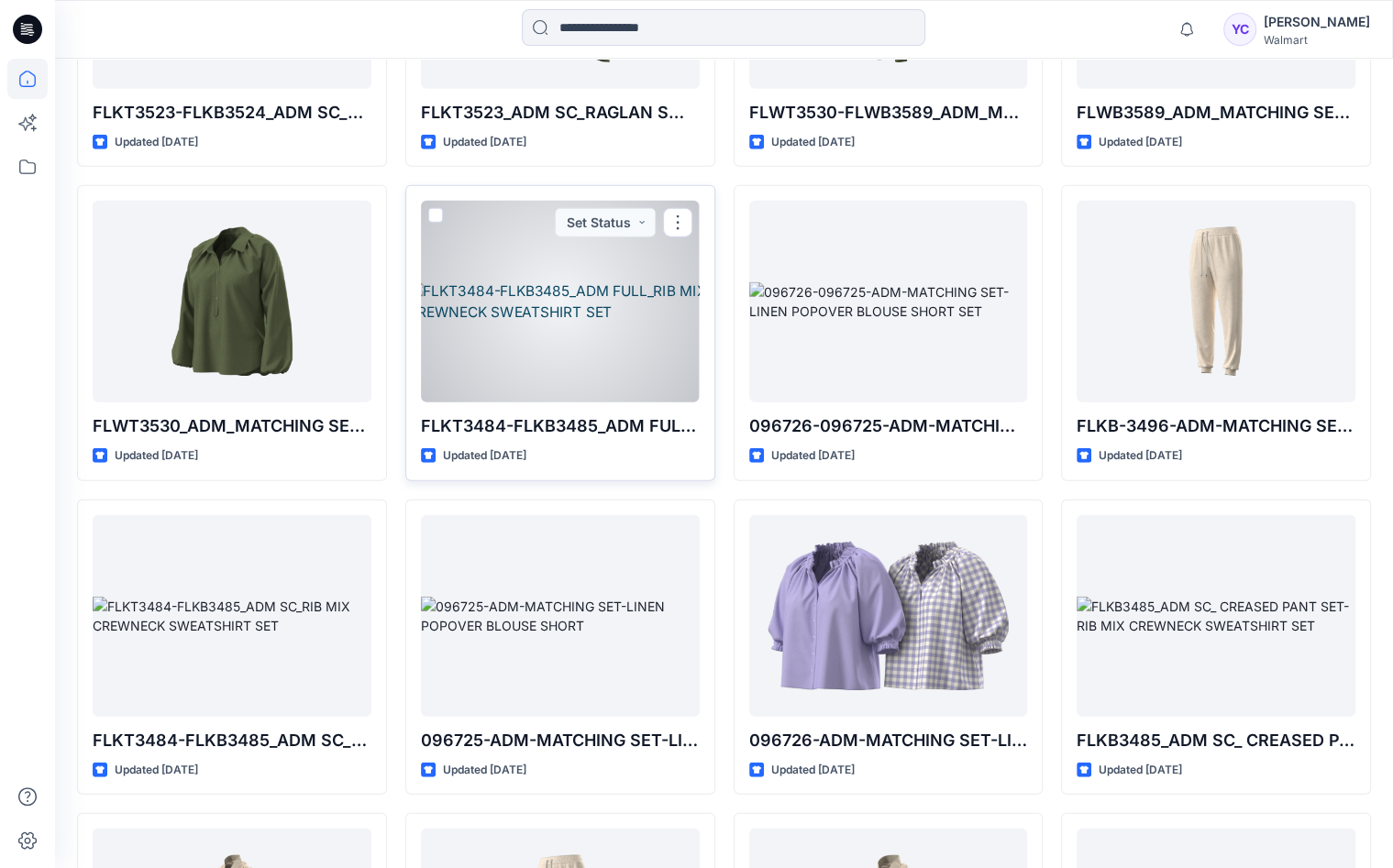
click at [514, 235] on div at bounding box center [560, 301] width 278 height 201
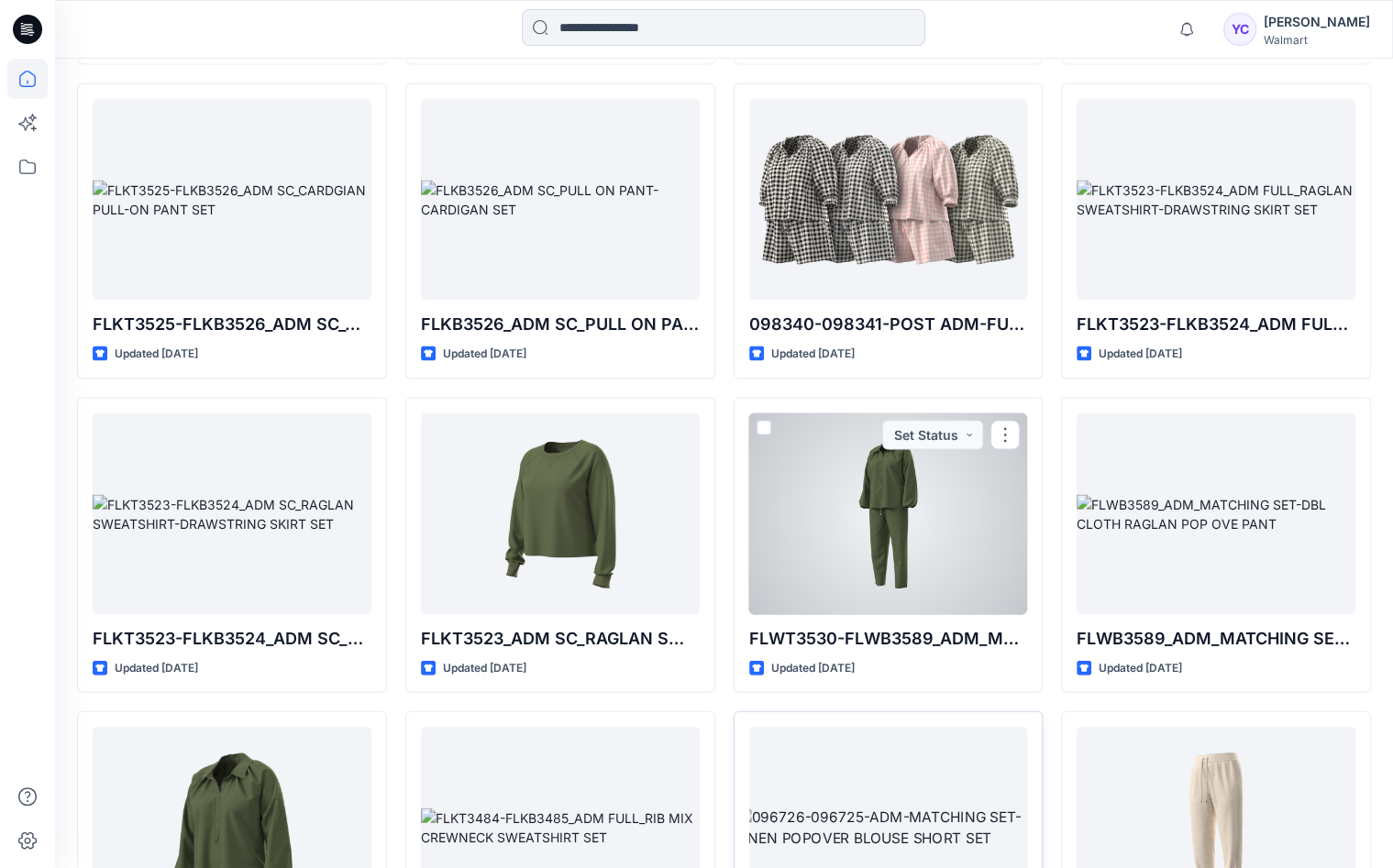
scroll to position [13875, 0]
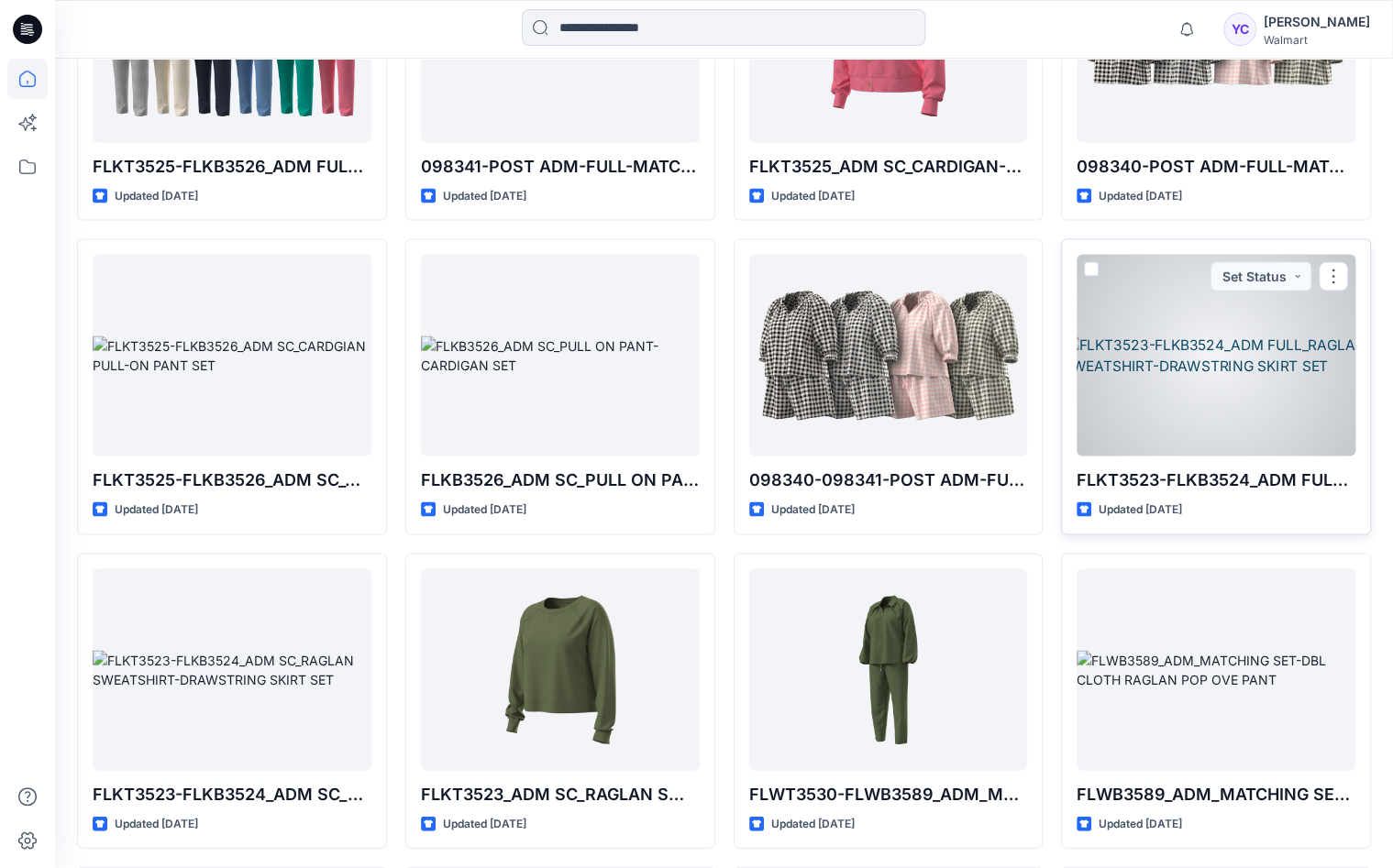
click at [1170, 359] on div at bounding box center [1216, 354] width 278 height 201
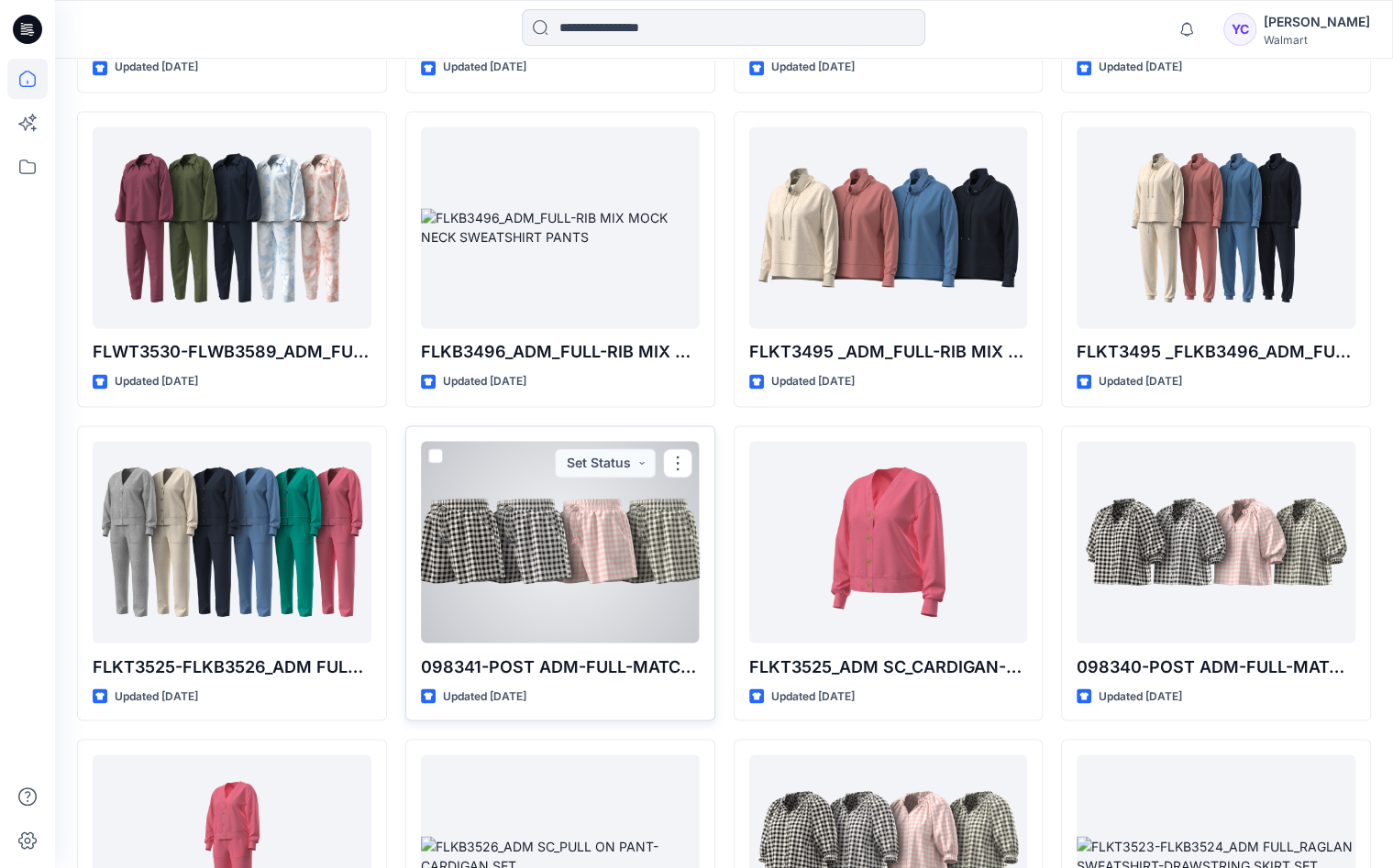
scroll to position [13372, 0]
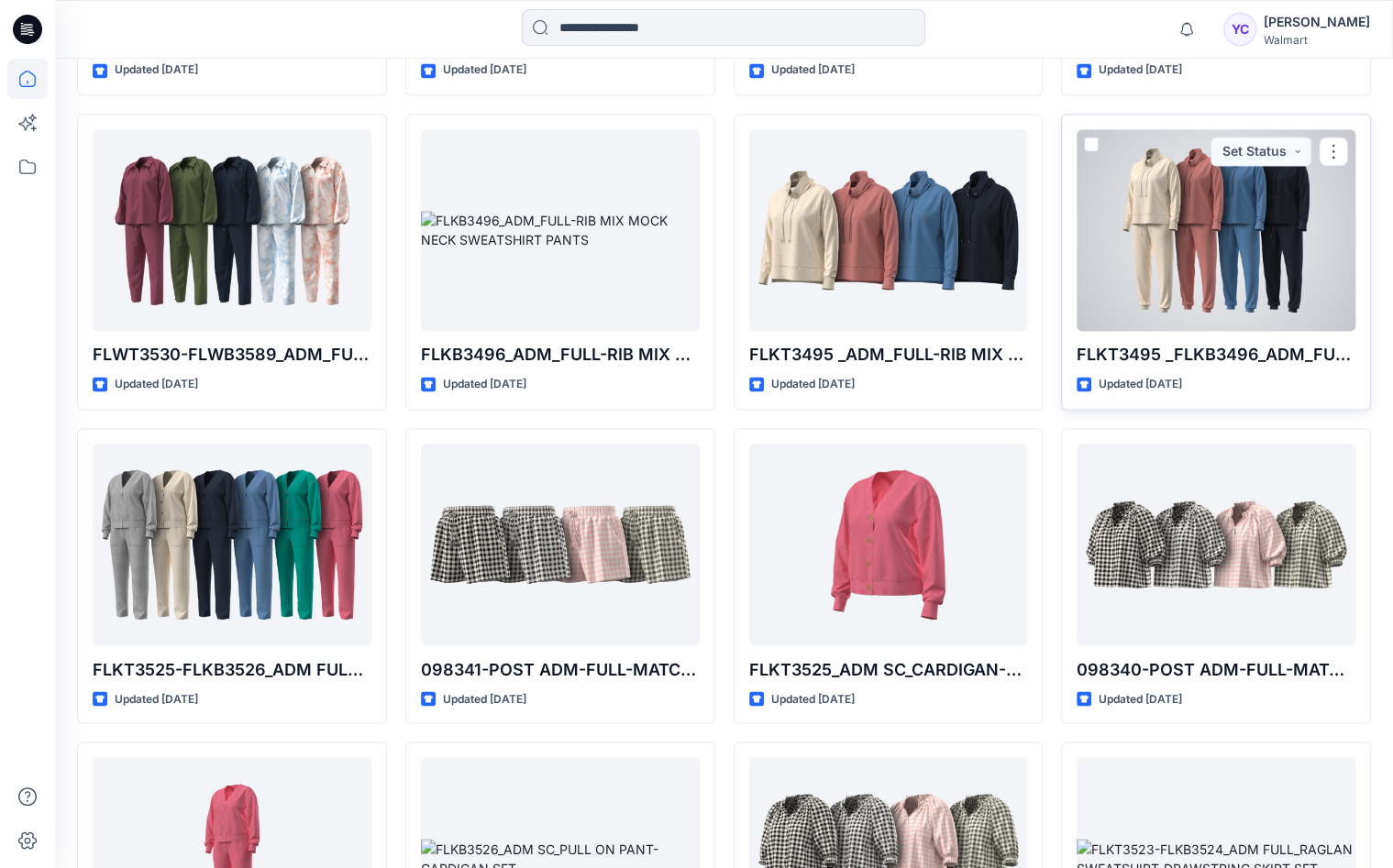
click at [1182, 212] on div at bounding box center [1216, 230] width 278 height 201
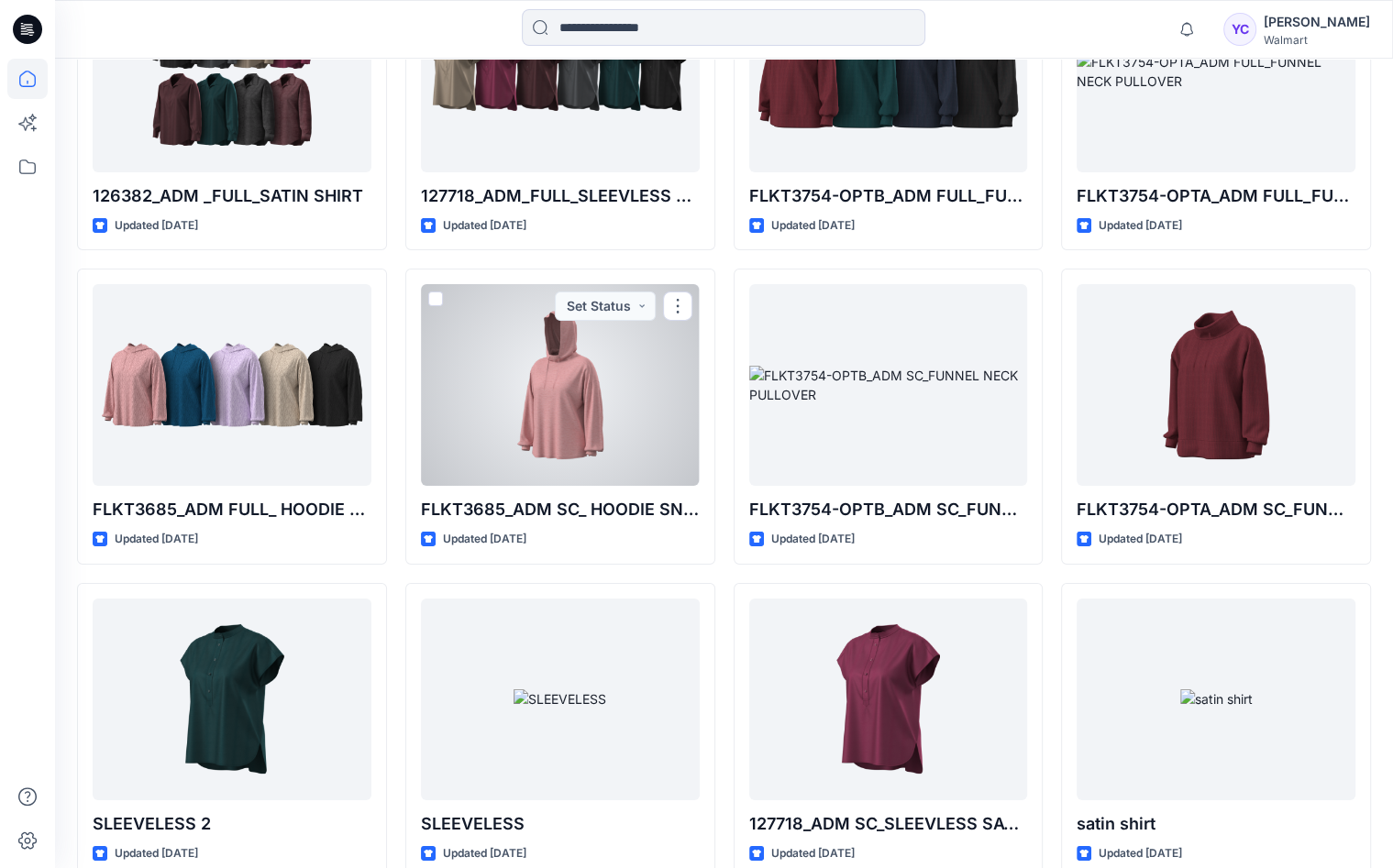
scroll to position [10076, 0]
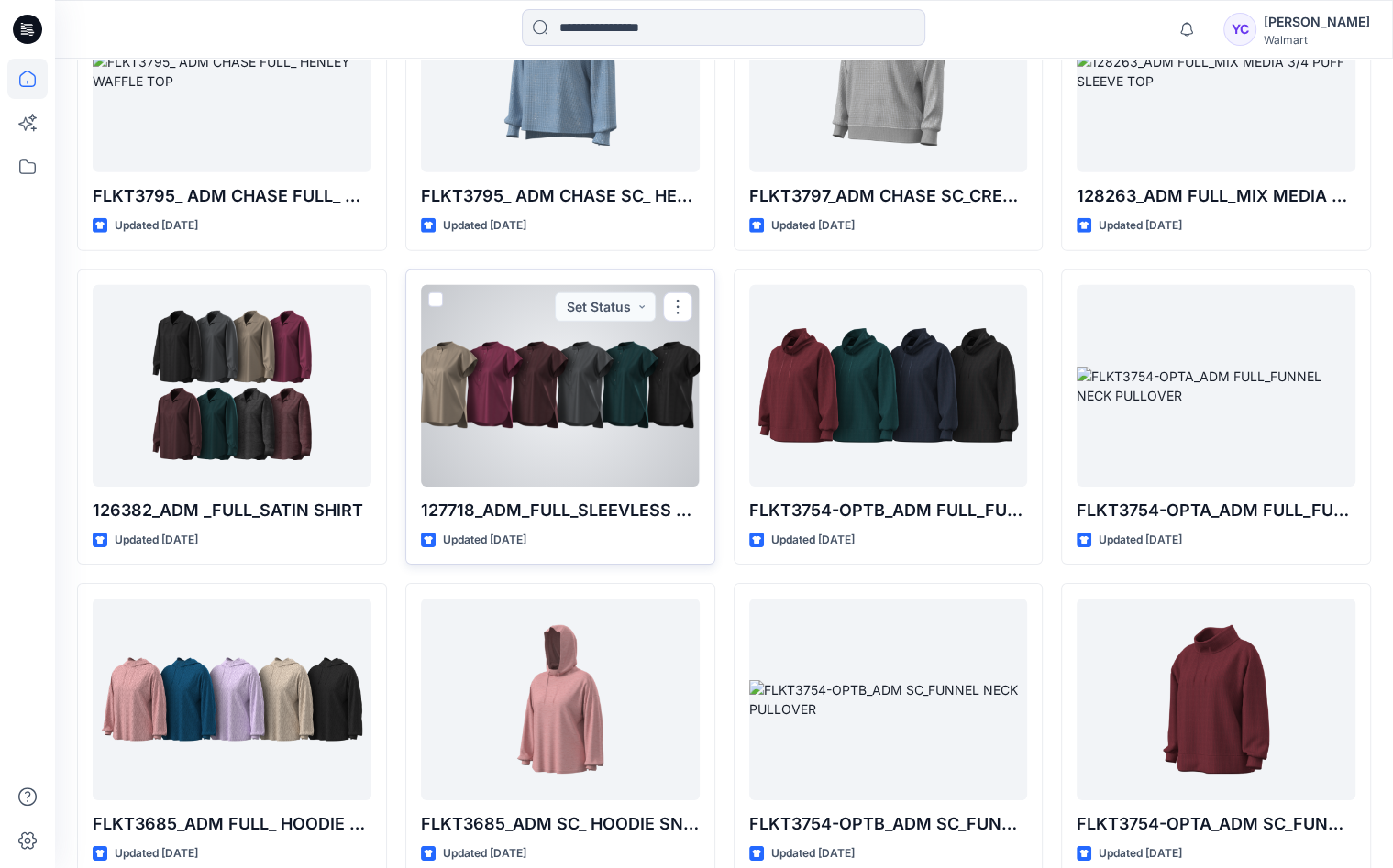
click at [570, 343] on div at bounding box center [560, 385] width 278 height 201
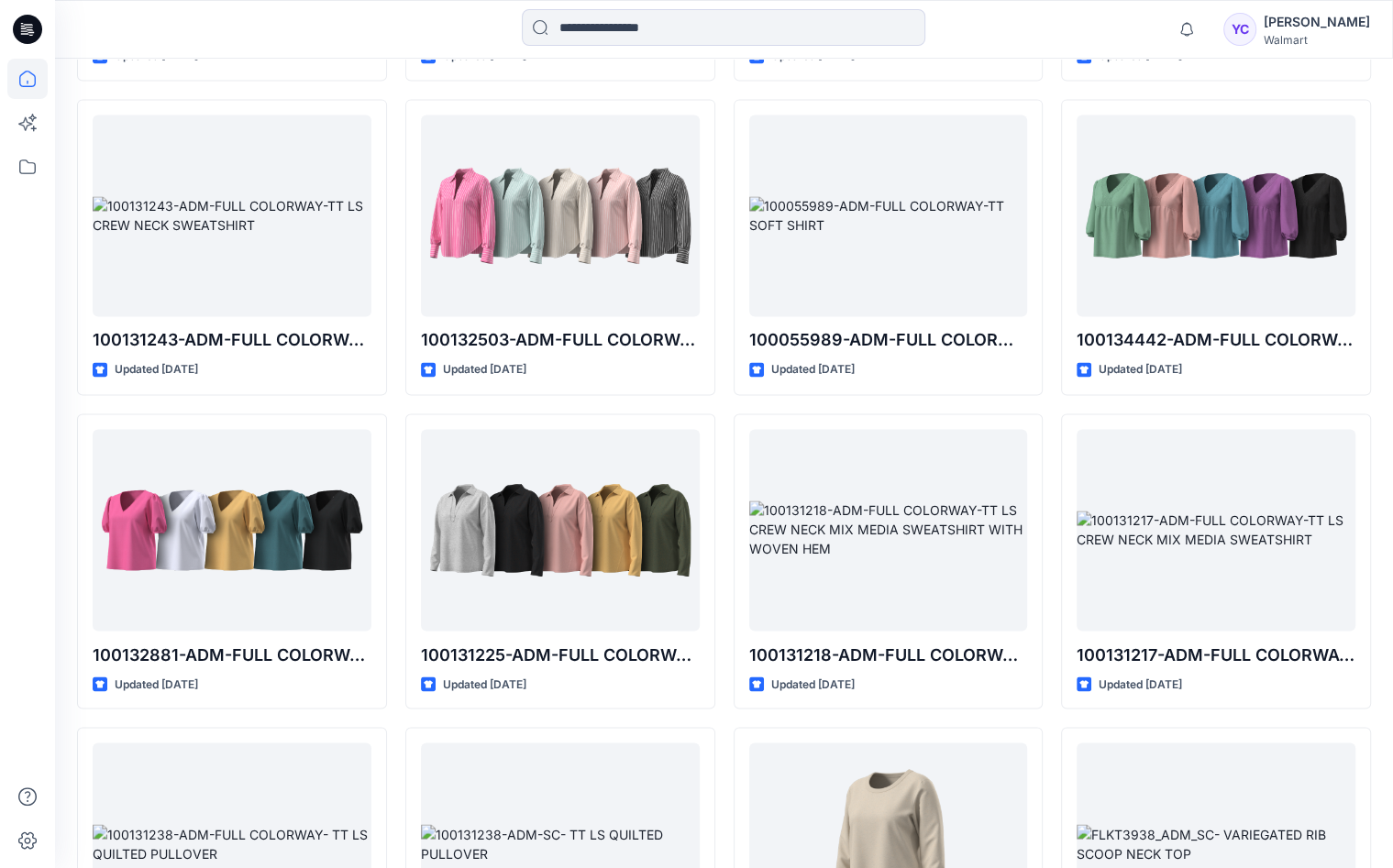
scroll to position [7729, 0]
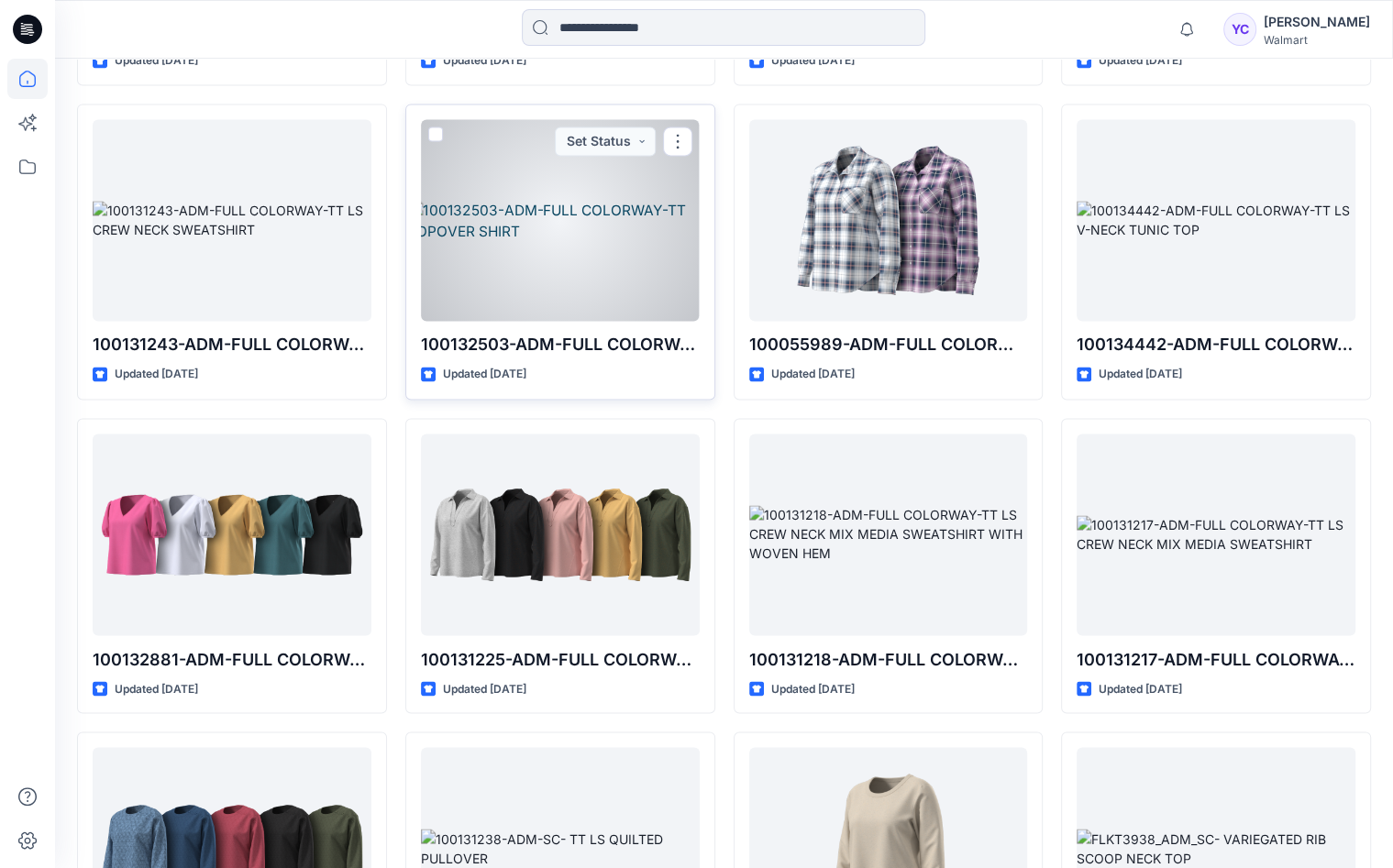
click at [581, 227] on div at bounding box center [560, 219] width 278 height 201
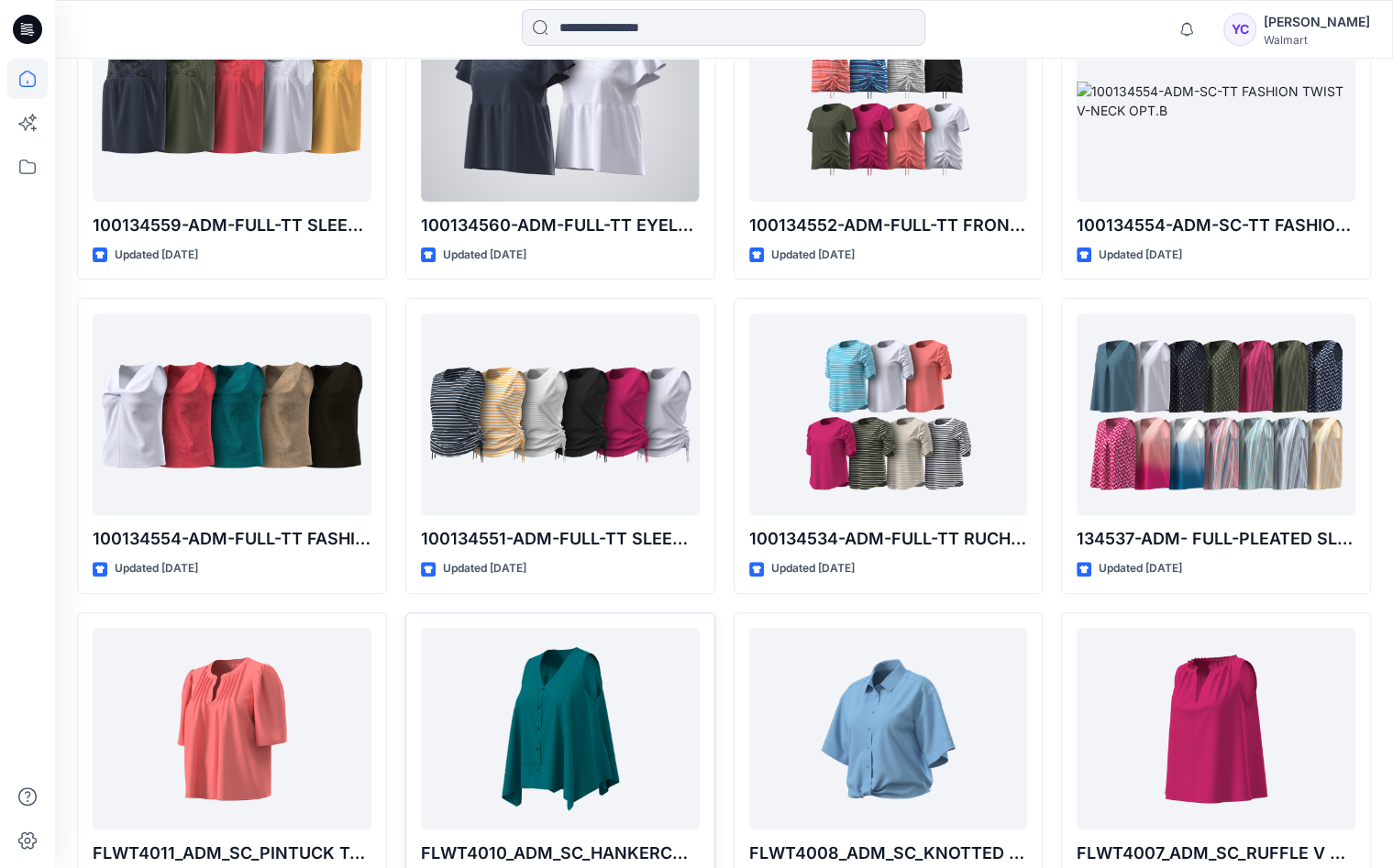
scroll to position [5958, 0]
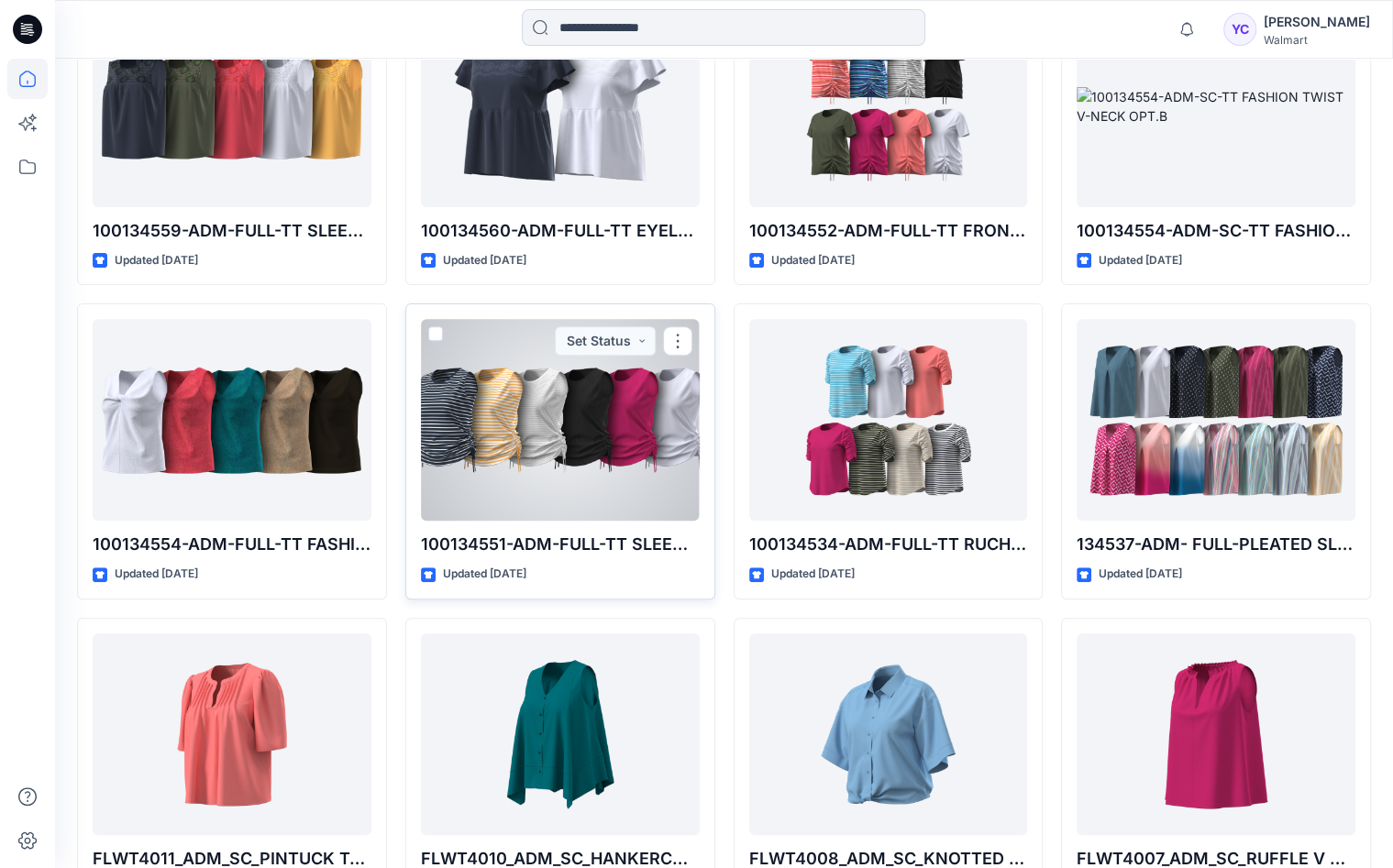
click at [511, 358] on div at bounding box center [560, 419] width 278 height 201
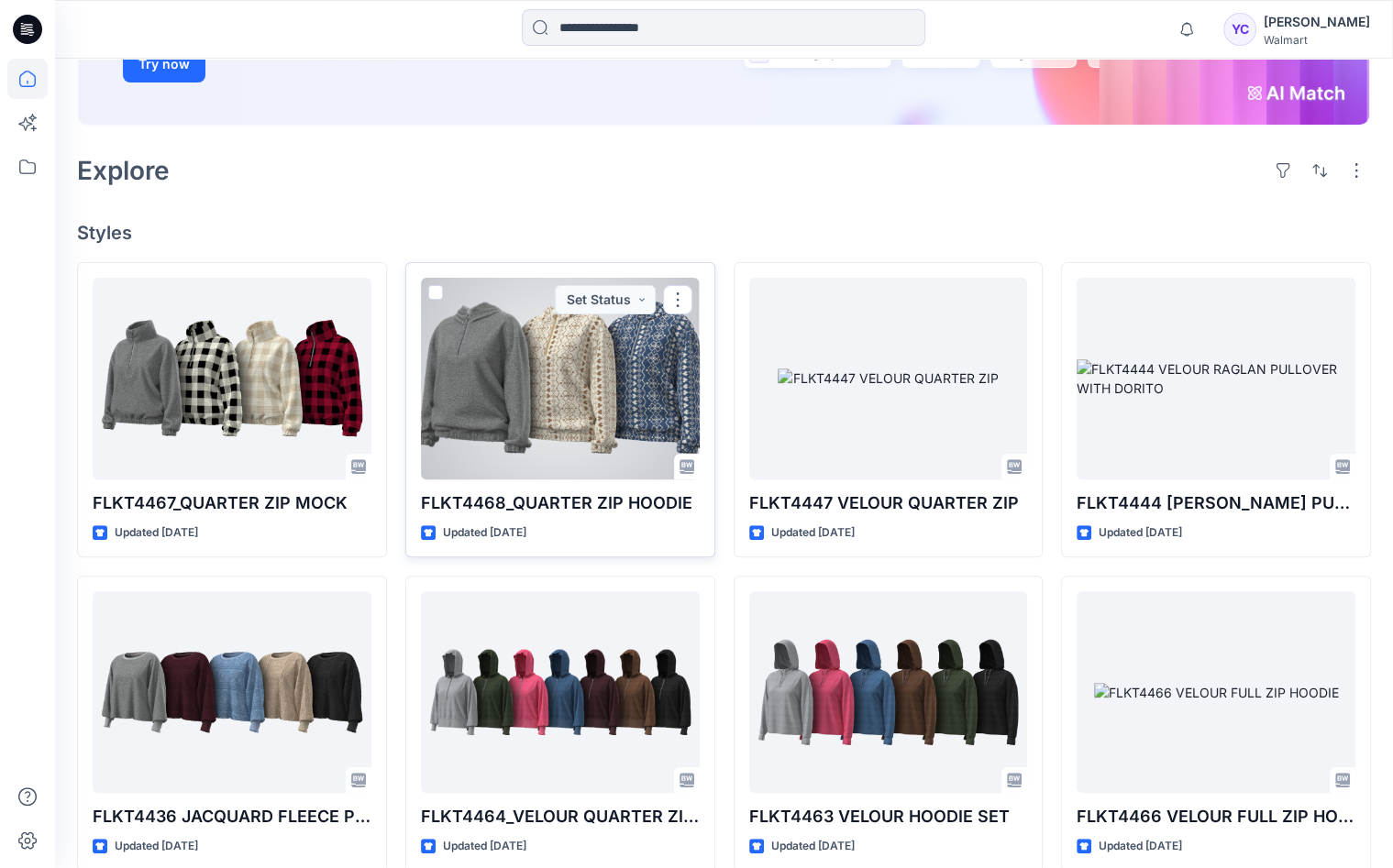
scroll to position [401, 0]
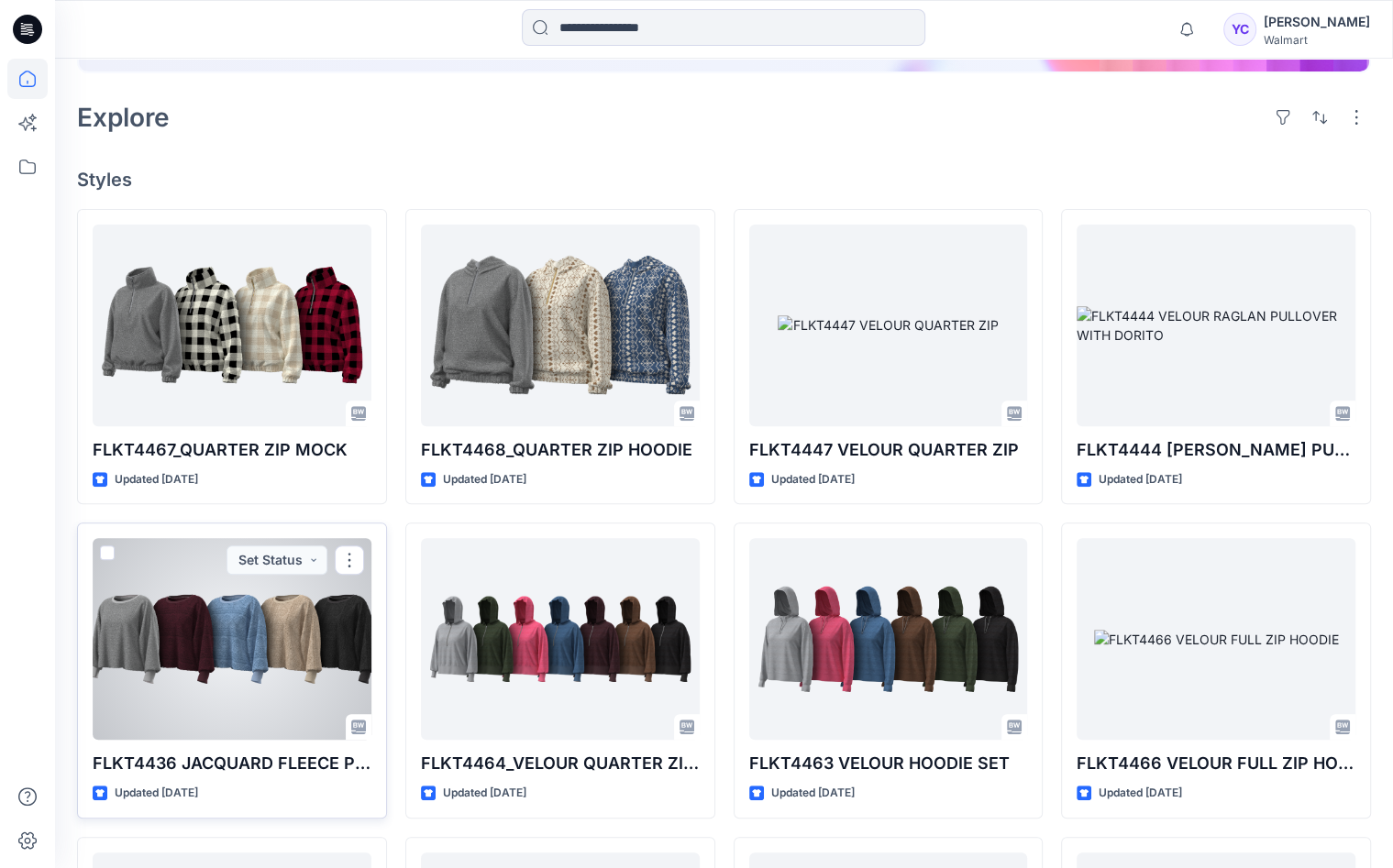
click at [310, 622] on div at bounding box center [232, 638] width 278 height 201
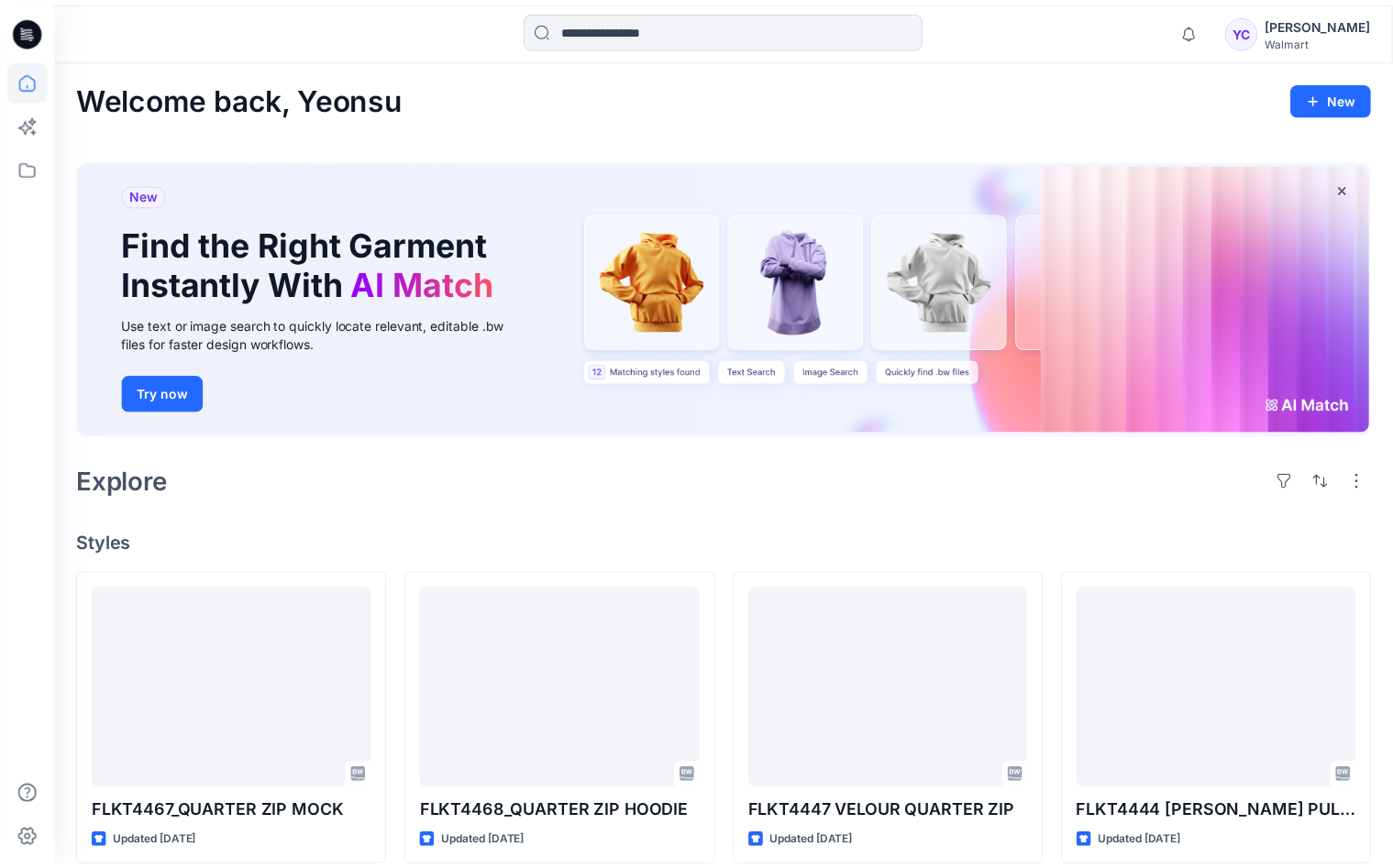
scroll to position [401, 0]
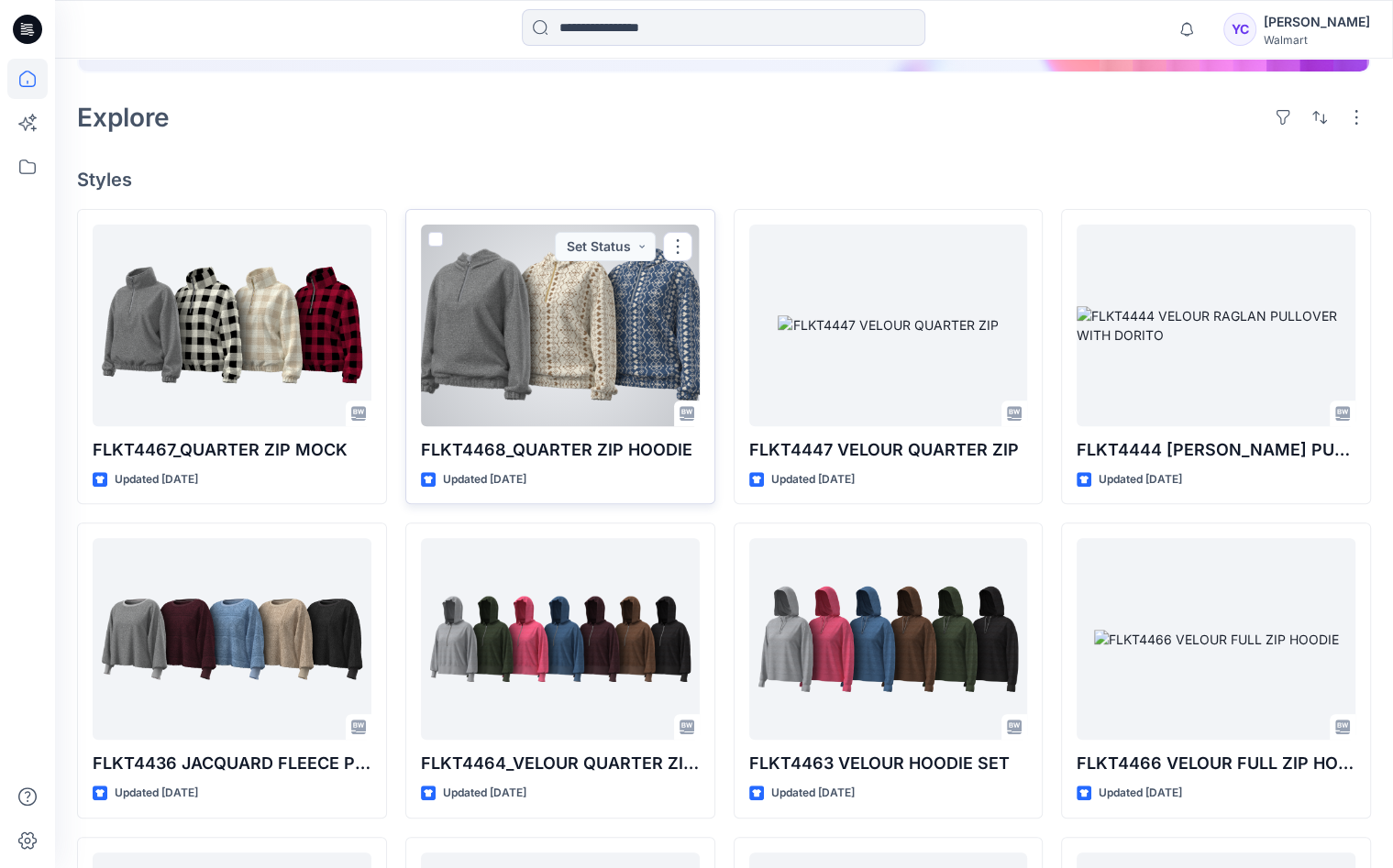
click at [578, 316] on div at bounding box center [560, 325] width 278 height 201
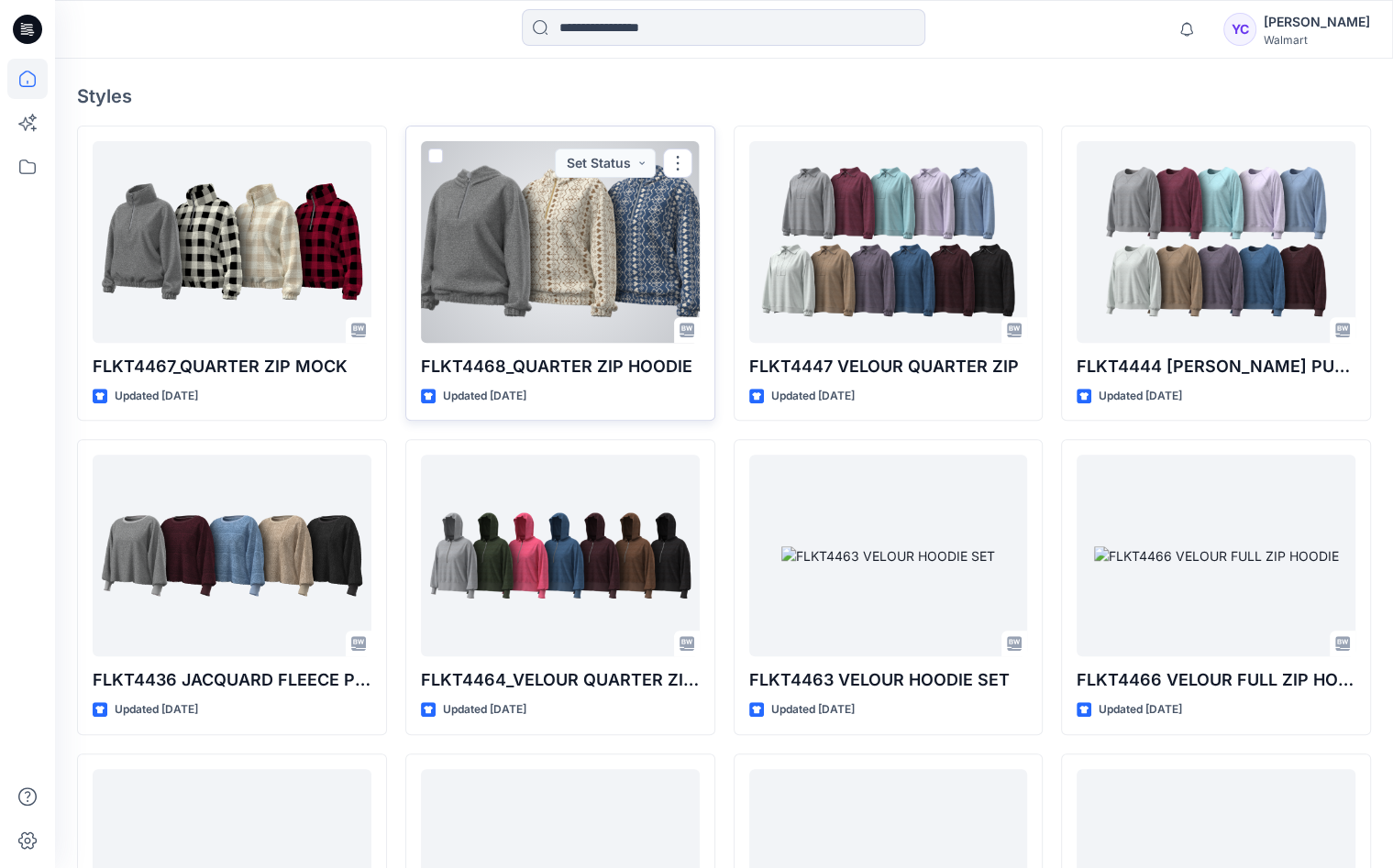
scroll to position [601, 0]
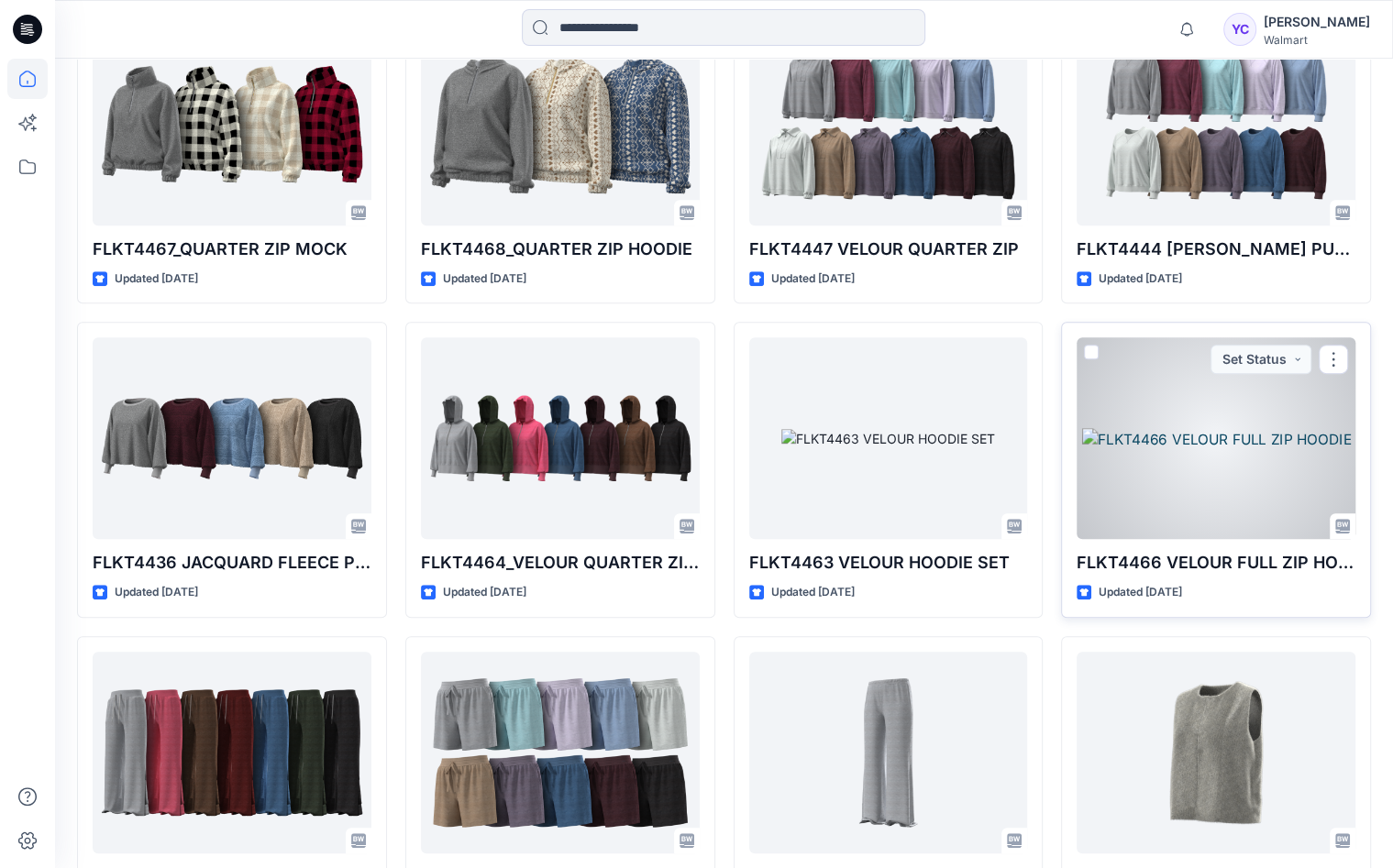
click at [1202, 426] on div at bounding box center [1216, 438] width 278 height 201
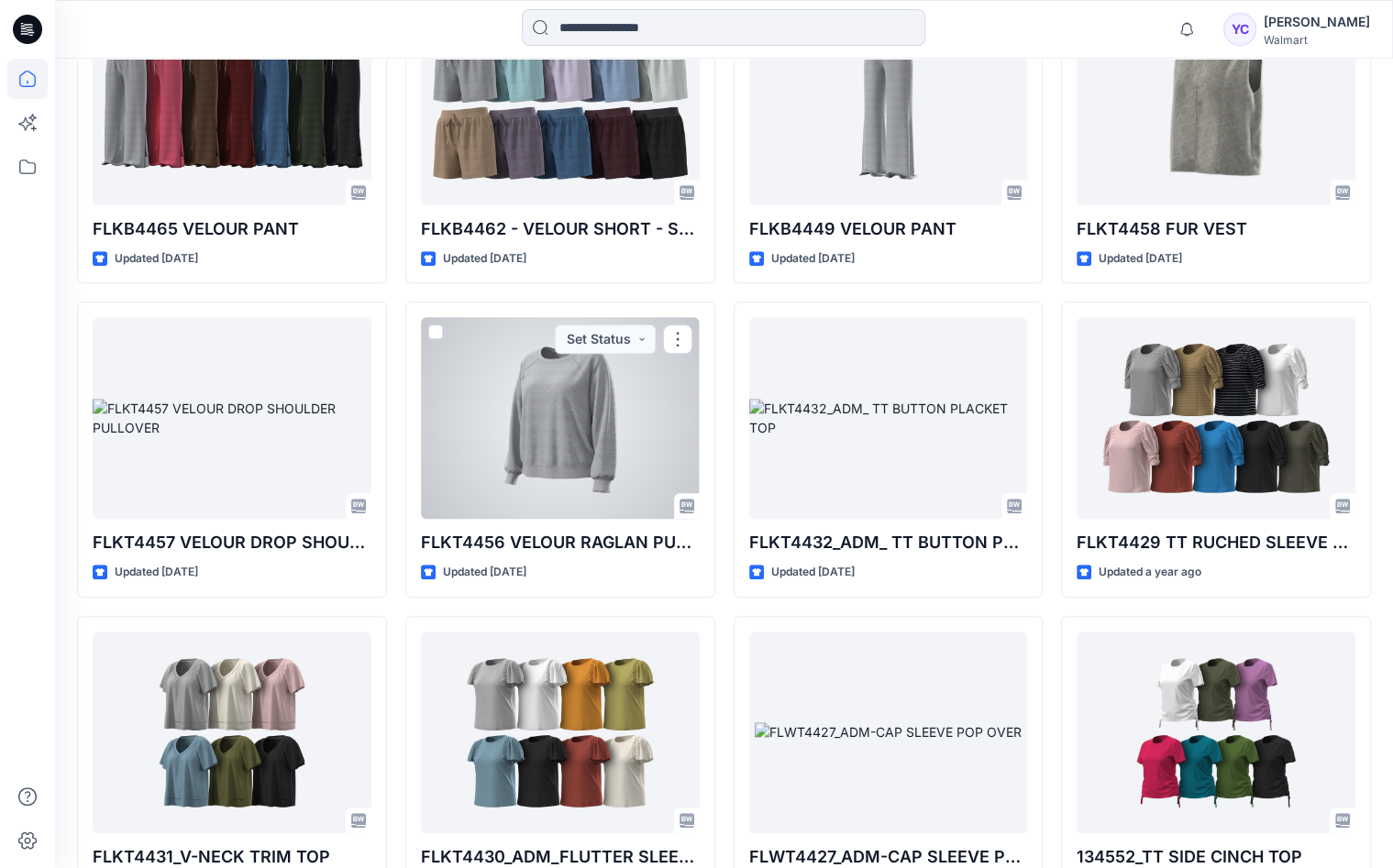
scroll to position [1252, 0]
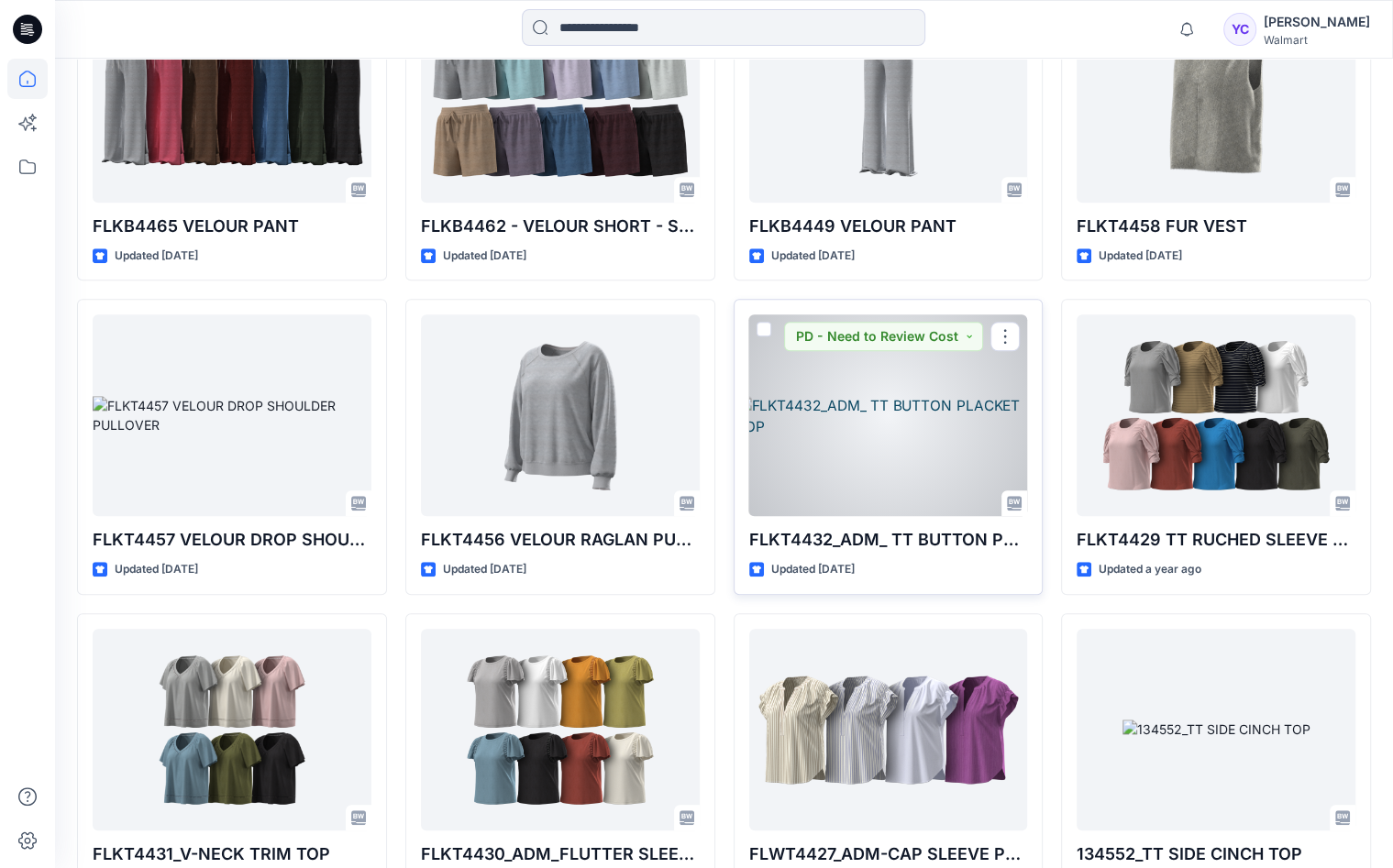
click at [890, 433] on div at bounding box center [889, 415] width 278 height 201
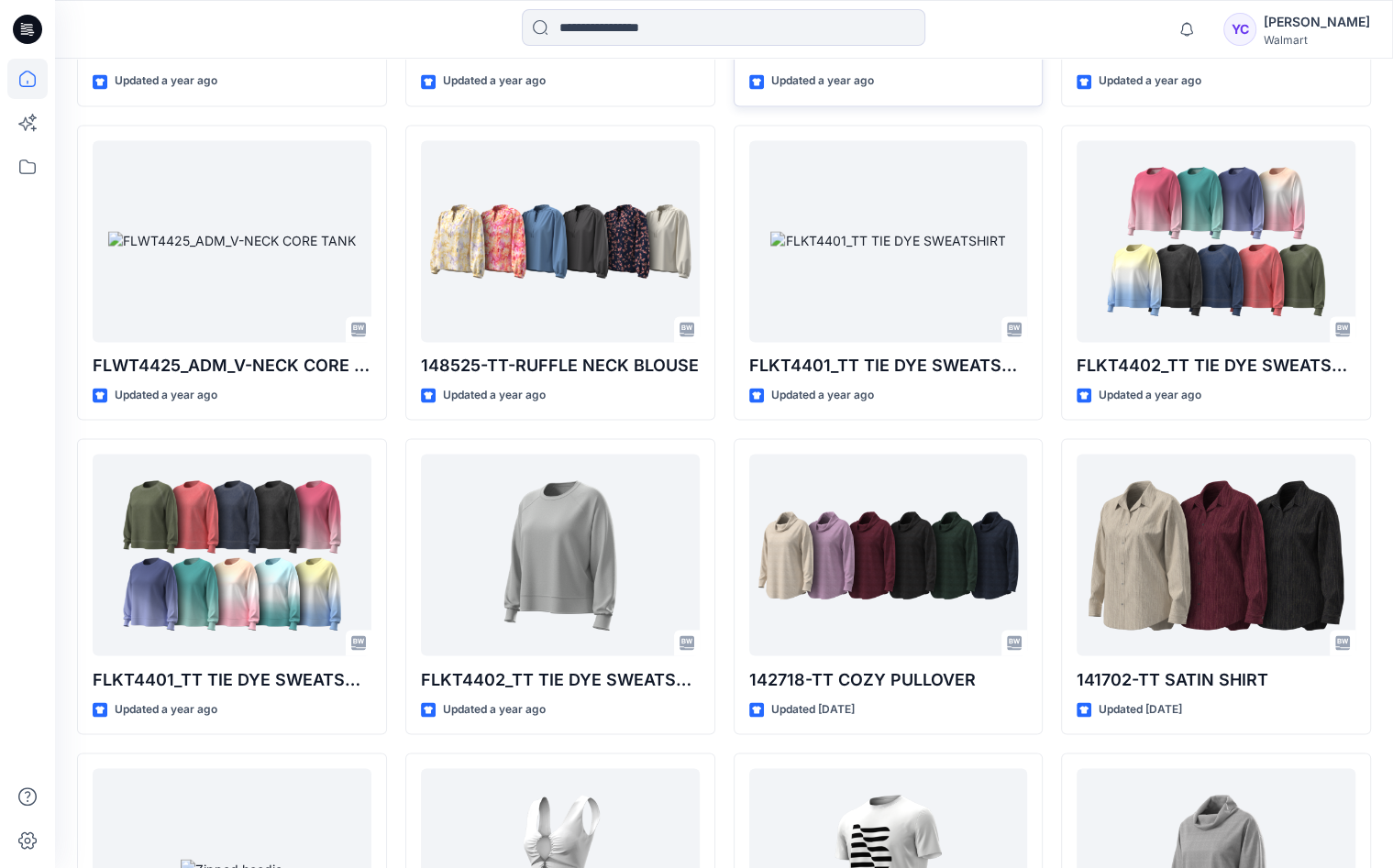
scroll to position [2460, 0]
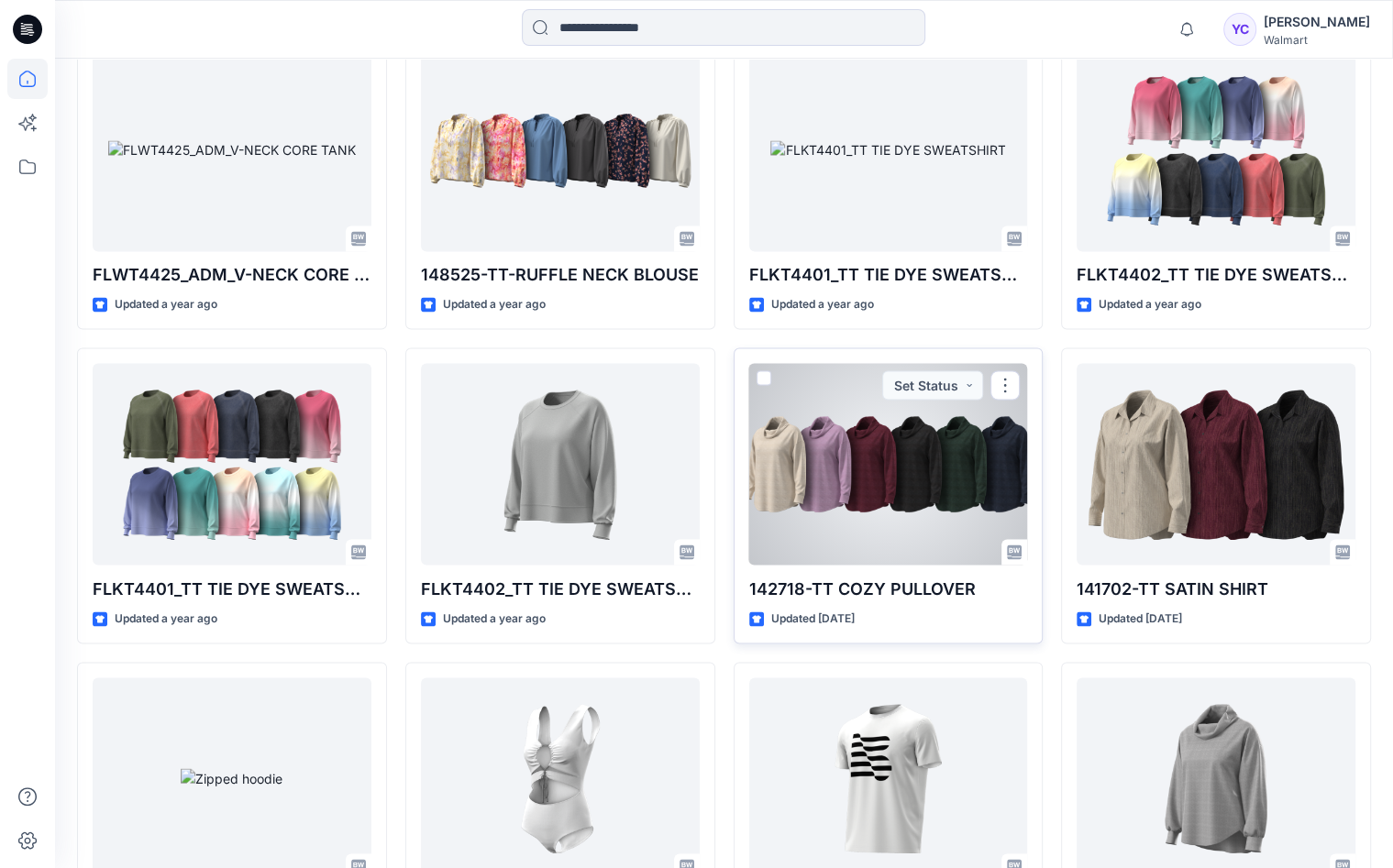
click at [871, 406] on div at bounding box center [889, 463] width 278 height 201
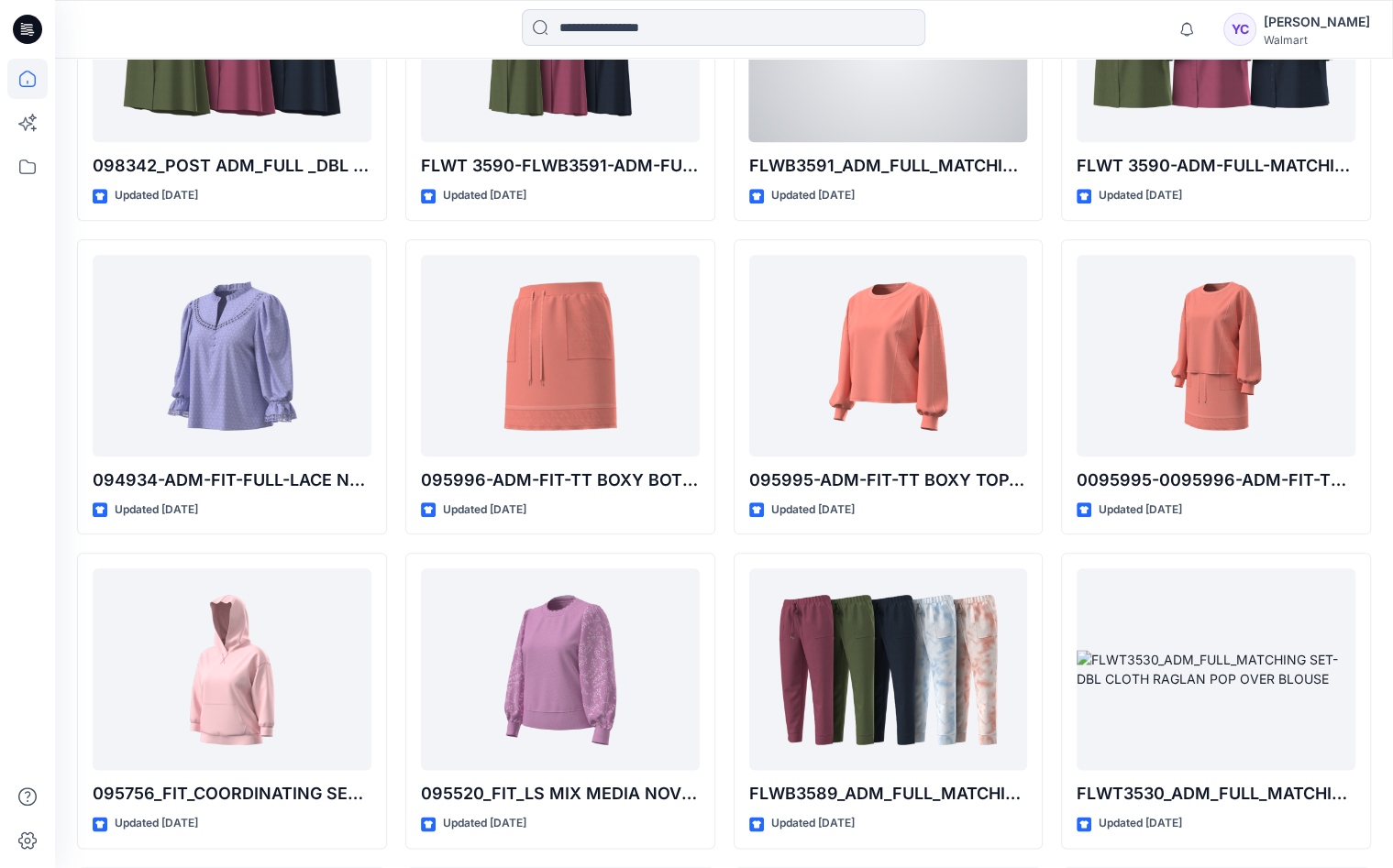
scroll to position [12776, 0]
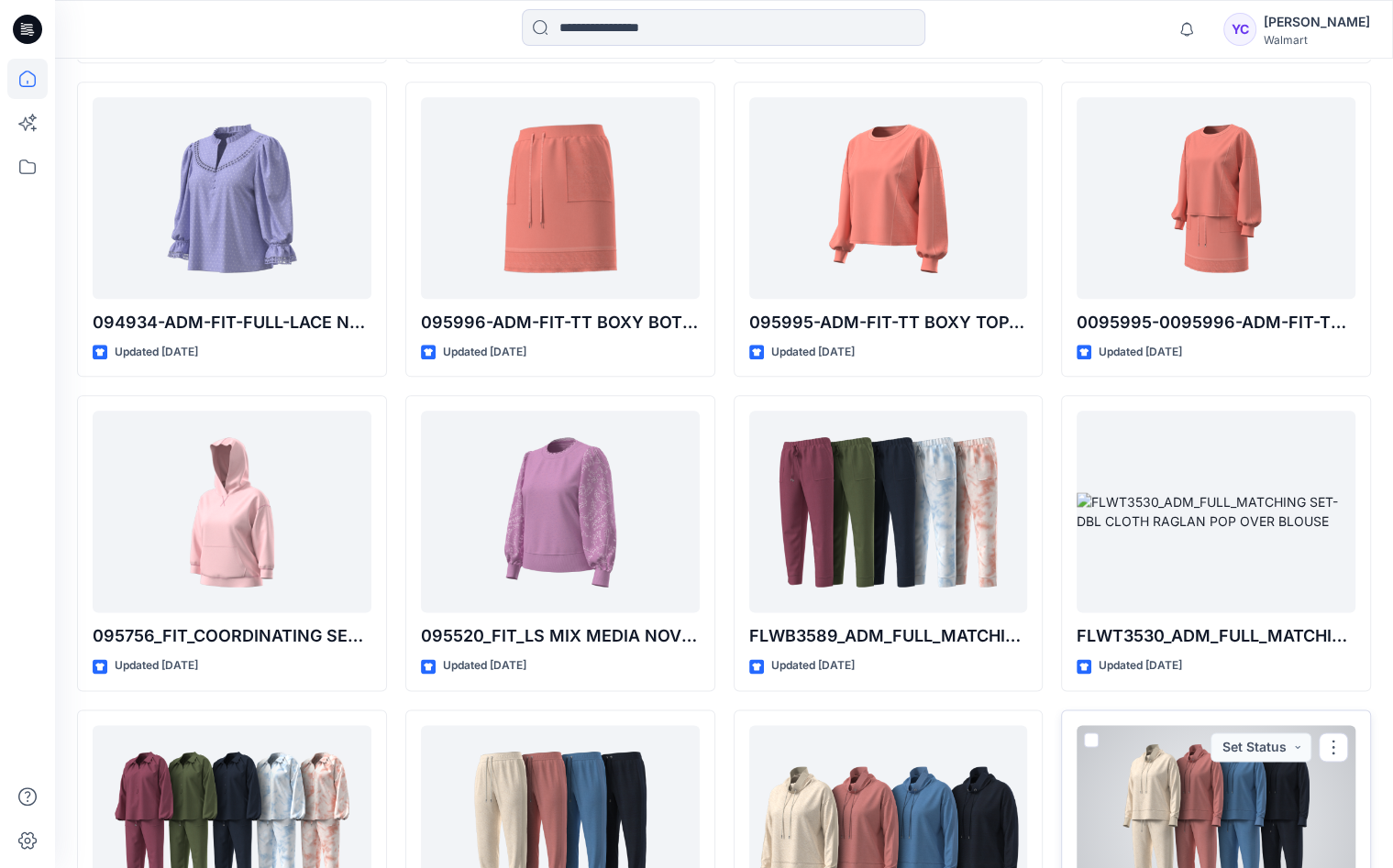
click at [1169, 725] on div at bounding box center [1216, 825] width 278 height 201
